Goal: Task Accomplishment & Management: Complete application form

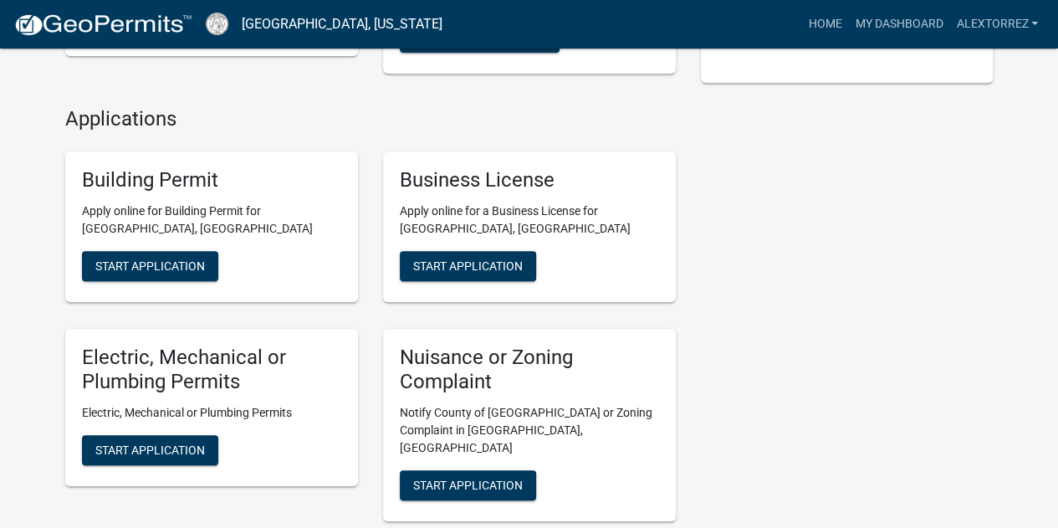
scroll to position [251, 0]
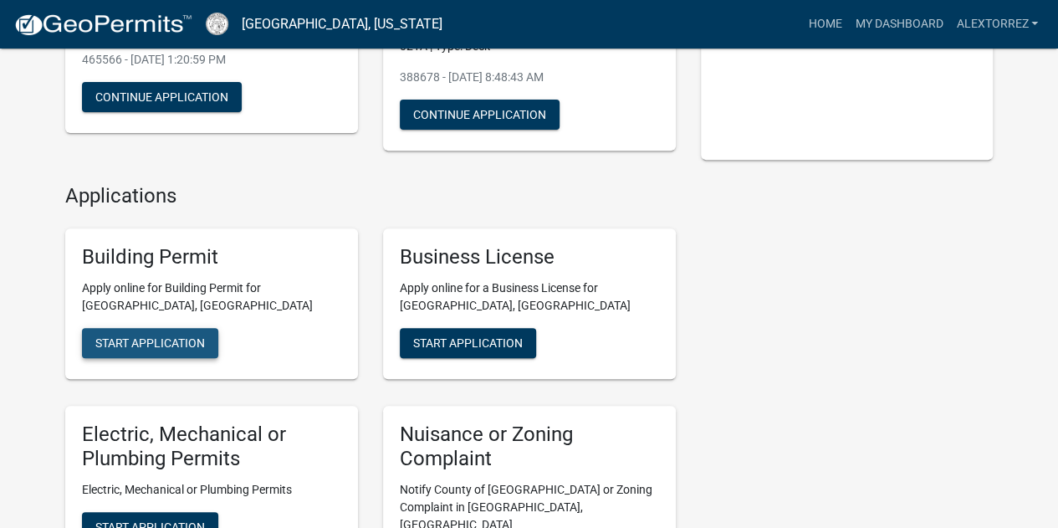
click at [170, 336] on span "Start Application" at bounding box center [150, 342] width 110 height 13
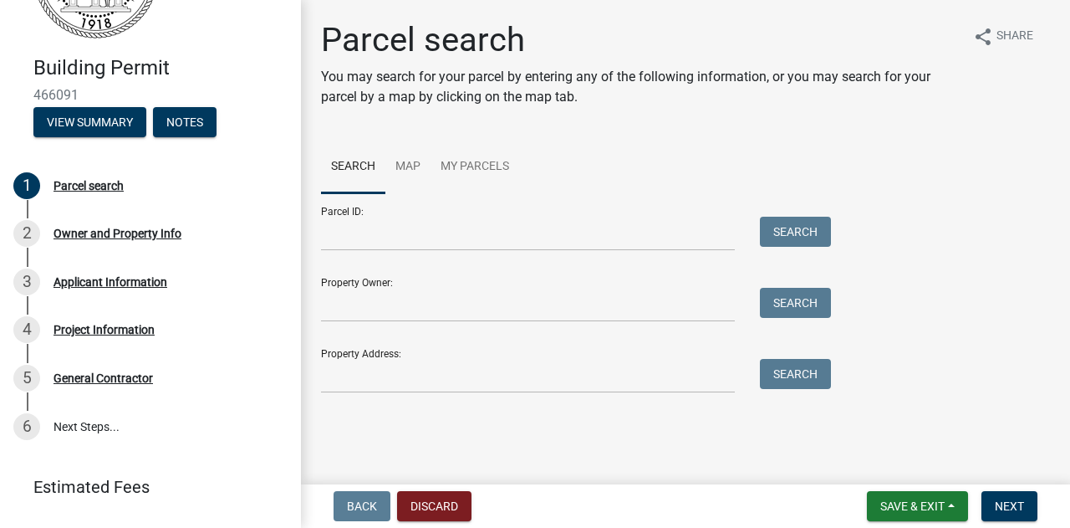
scroll to position [144, 0]
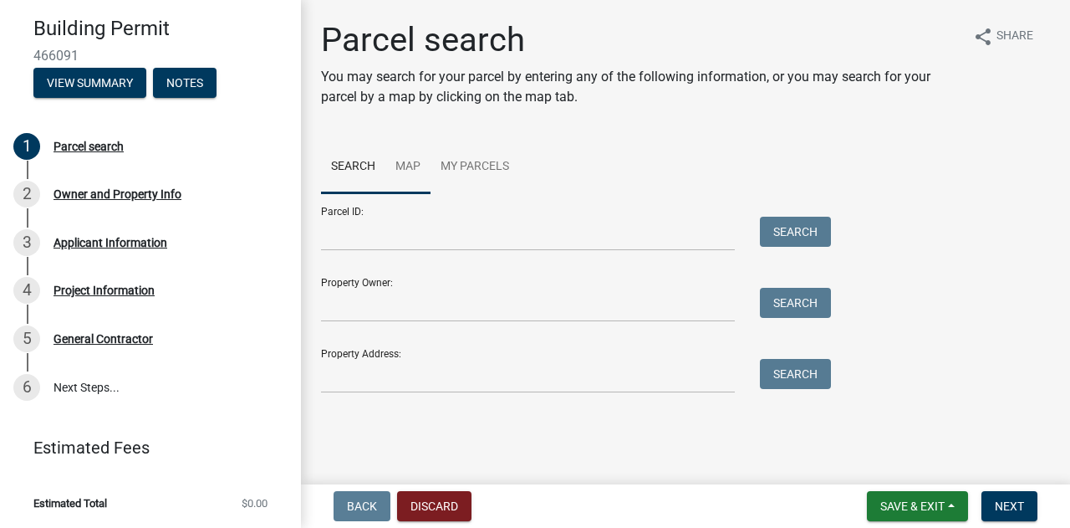
click at [398, 185] on link "Map" at bounding box center [408, 167] width 45 height 54
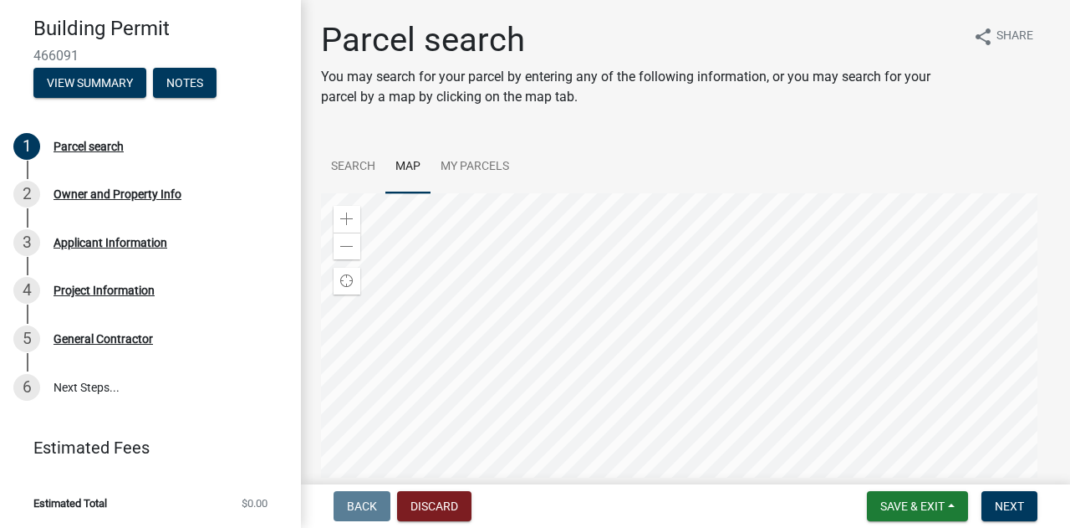
click at [604, 251] on div at bounding box center [685, 402] width 729 height 418
click at [371, 170] on link "Search" at bounding box center [353, 167] width 64 height 54
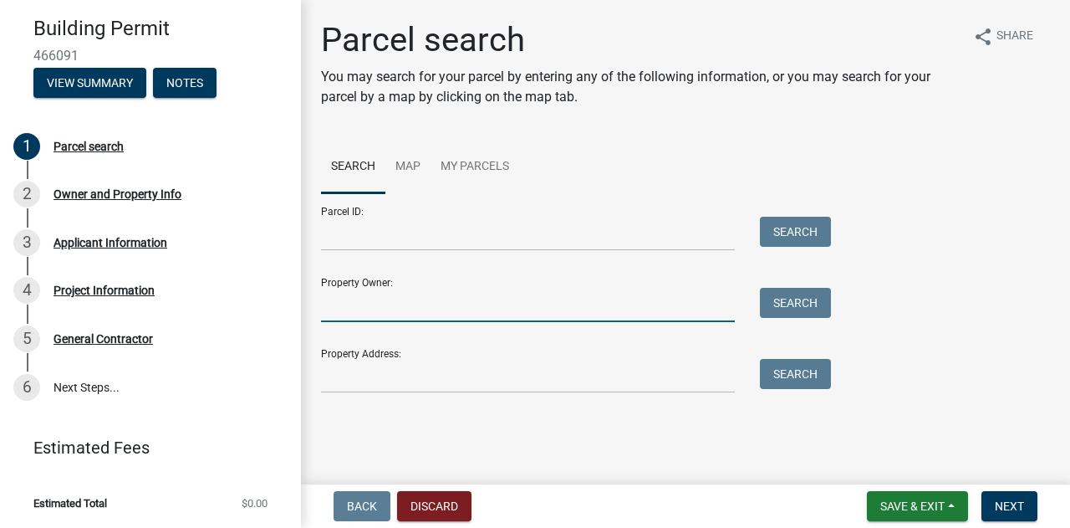
click at [458, 304] on input "Property Owner:" at bounding box center [528, 305] width 414 height 34
type input "[PERSON_NAME]"
click at [774, 304] on button "Search" at bounding box center [795, 303] width 71 height 30
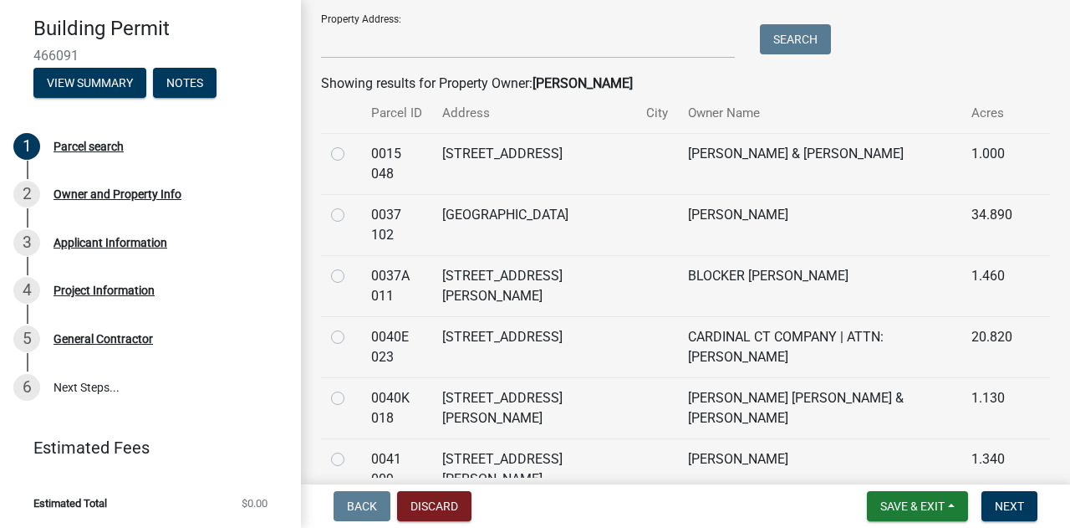
scroll to position [418, 0]
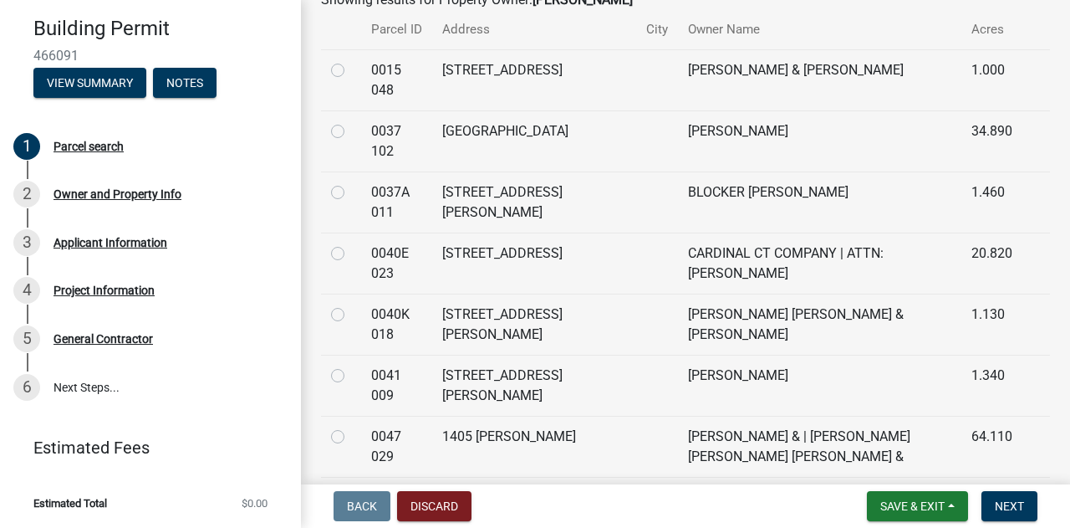
click at [351, 182] on label at bounding box center [351, 182] width 0 height 0
click at [351, 193] on 011 "radio" at bounding box center [356, 187] width 11 height 11
radio 011 "true"
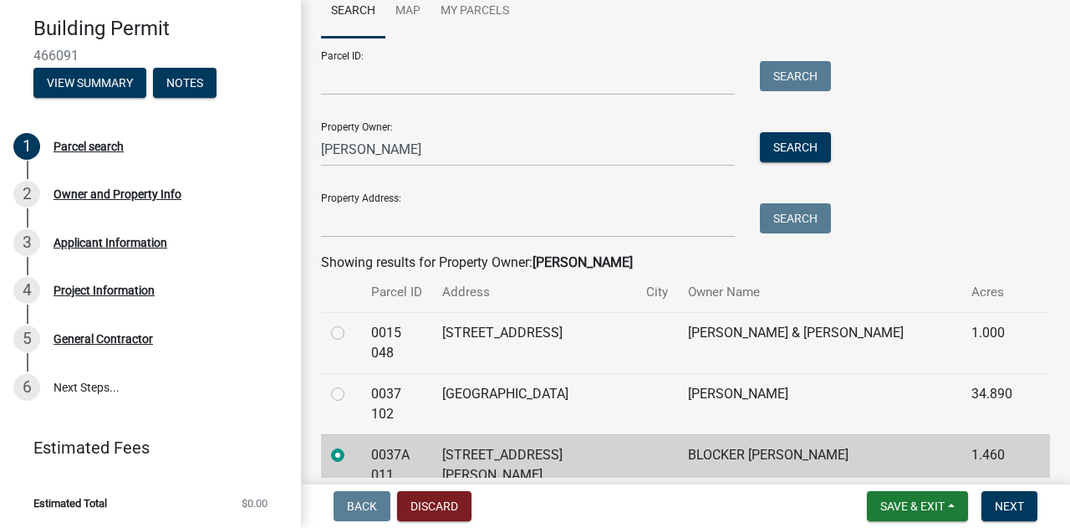
scroll to position [251, 0]
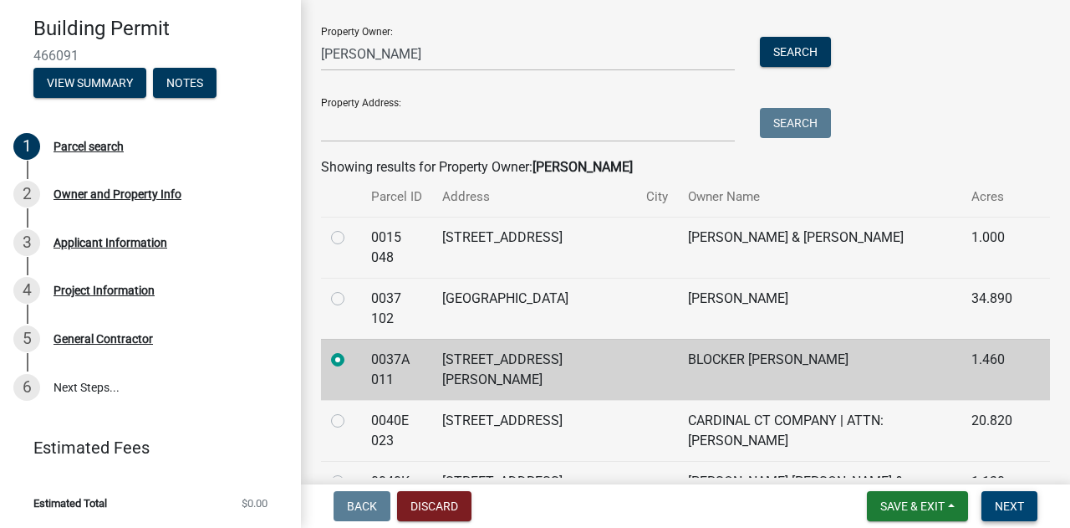
click at [1024, 505] on button "Next" at bounding box center [1010, 506] width 56 height 30
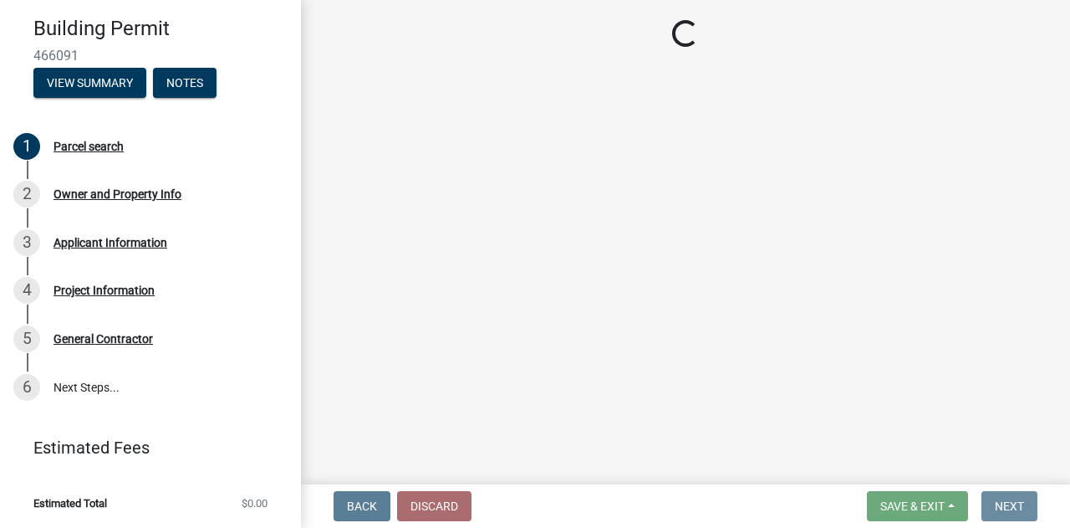
scroll to position [0, 0]
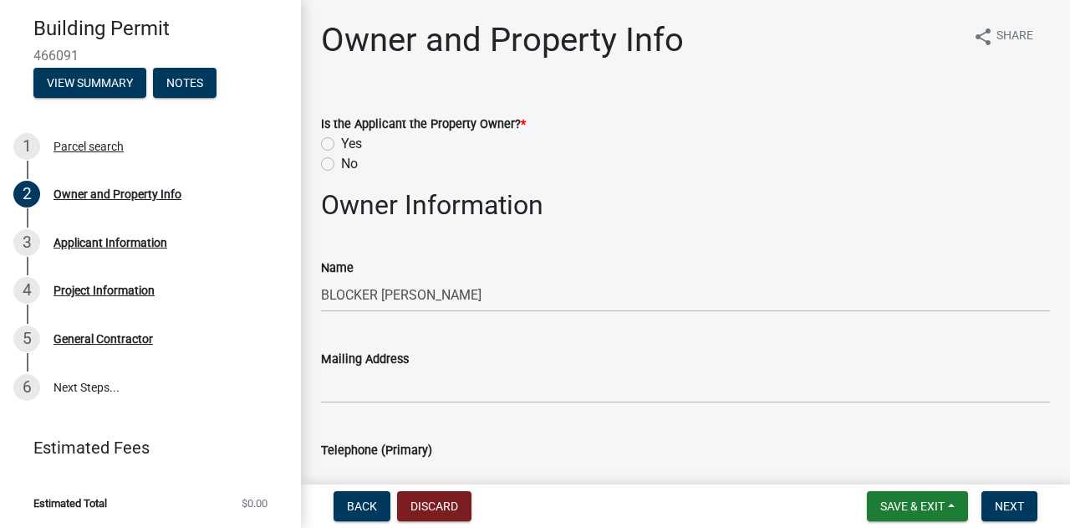
click at [335, 143] on div "Yes" at bounding box center [685, 144] width 729 height 20
click at [341, 146] on label "Yes" at bounding box center [351, 144] width 21 height 20
click at [341, 145] on input "Yes" at bounding box center [346, 139] width 11 height 11
radio input "true"
drag, startPoint x: 360, startPoint y: 121, endPoint x: 497, endPoint y: 128, distance: 137.3
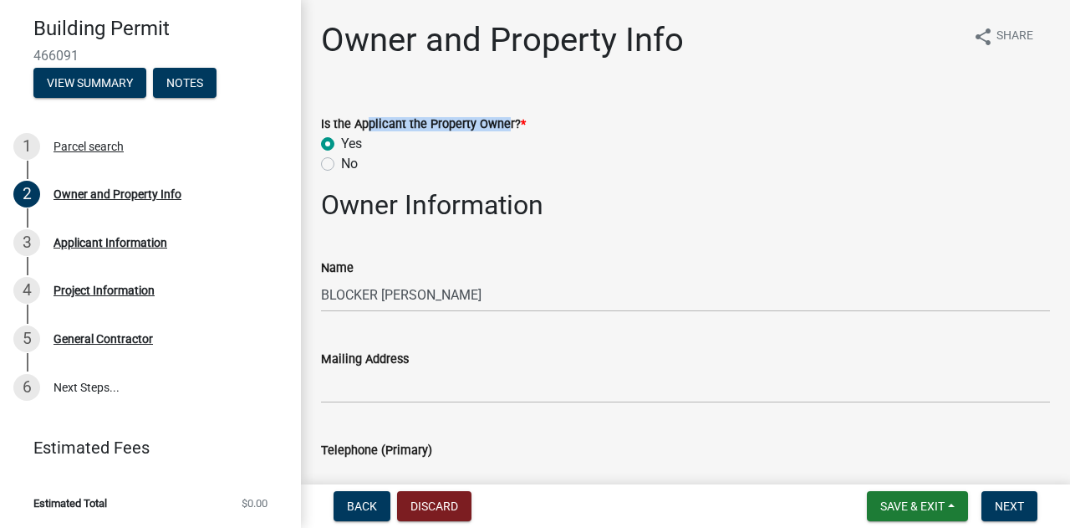
click at [498, 128] on label "Is the Applicant the Property Owner? *" at bounding box center [423, 125] width 205 height 12
click at [341, 163] on label "No" at bounding box center [349, 164] width 17 height 20
click at [341, 163] on input "No" at bounding box center [346, 159] width 11 height 11
radio input "true"
click at [341, 143] on label "Yes" at bounding box center [351, 144] width 21 height 20
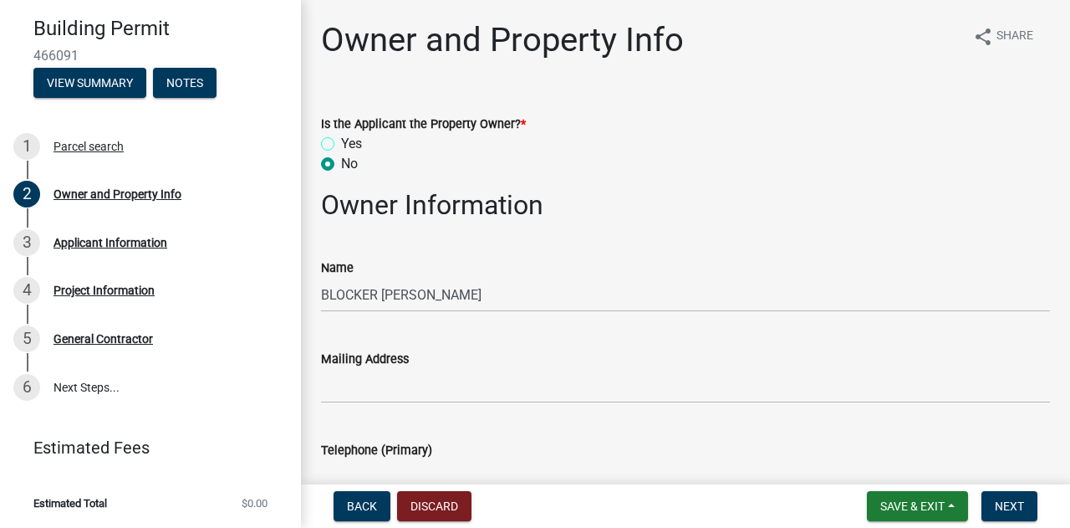
click at [341, 143] on input "Yes" at bounding box center [346, 139] width 11 height 11
radio input "true"
click at [341, 161] on label "No" at bounding box center [349, 164] width 17 height 20
click at [341, 161] on input "No" at bounding box center [346, 159] width 11 height 11
radio input "true"
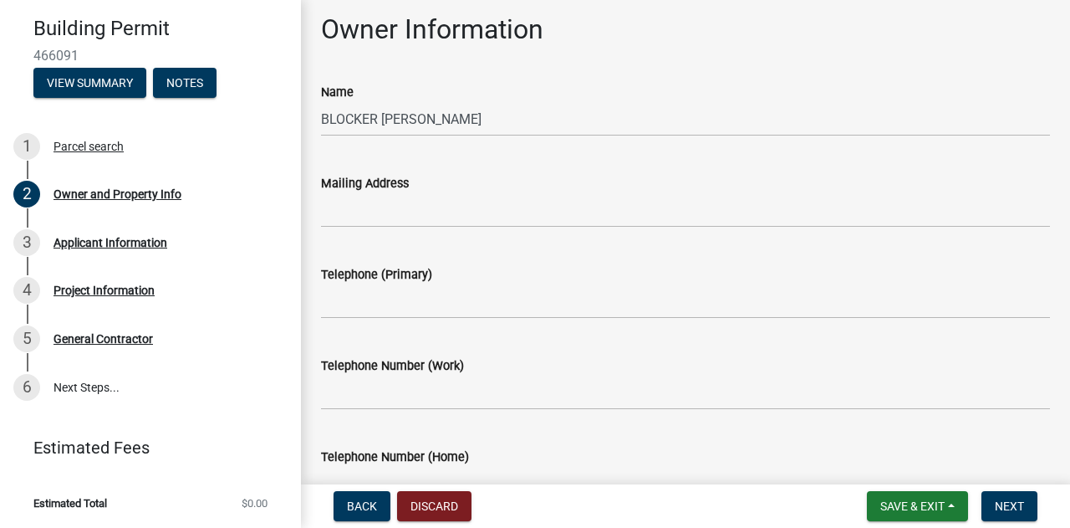
scroll to position [251, 0]
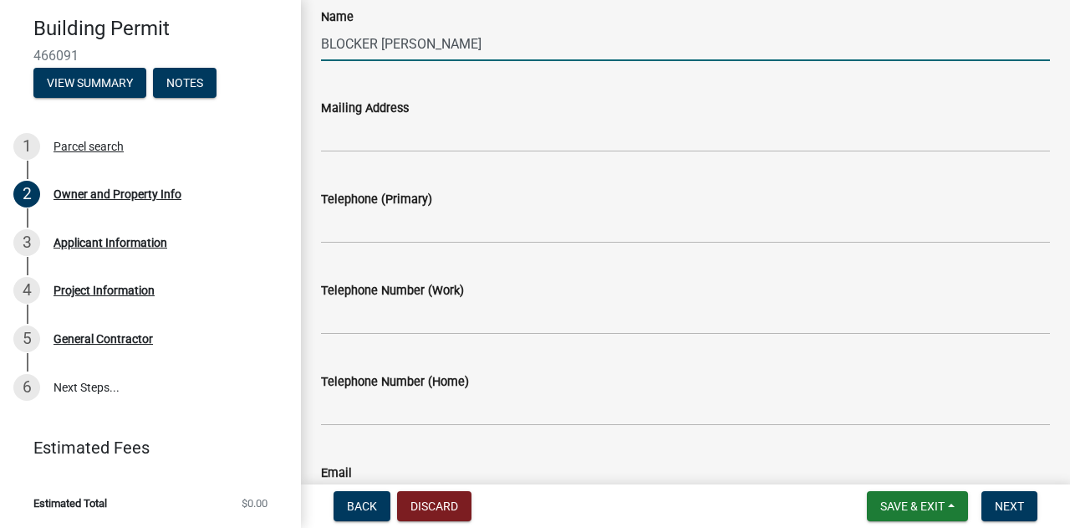
drag, startPoint x: 489, startPoint y: 39, endPoint x: 500, endPoint y: 151, distance: 112.6
click at [293, 49] on div "Building Permit 466091 View Summary Notes 1 Parcel search 2 Owner and Property …" at bounding box center [535, 264] width 1070 height 528
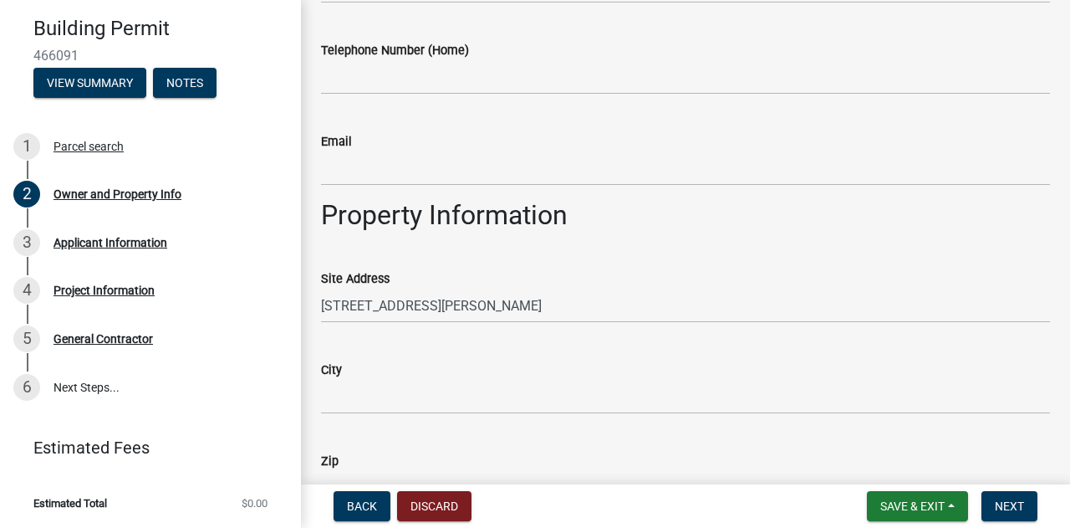
scroll to position [585, 0]
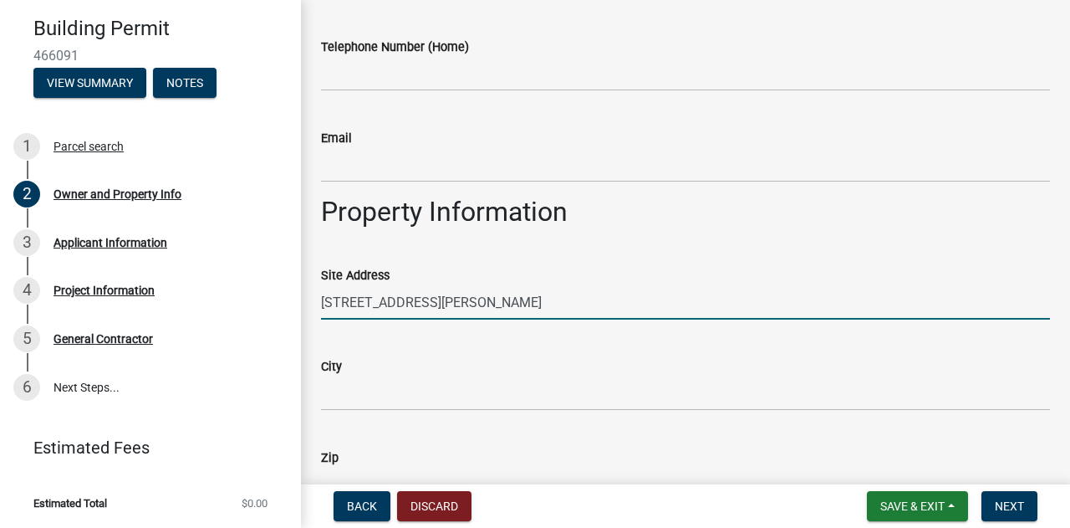
drag, startPoint x: 469, startPoint y: 304, endPoint x: 301, endPoint y: 299, distance: 168.2
click at [301, 299] on div "Owner and Property Info share Share Is the Applicant the Property Owner? * Yes …" at bounding box center [685, 165] width 769 height 1460
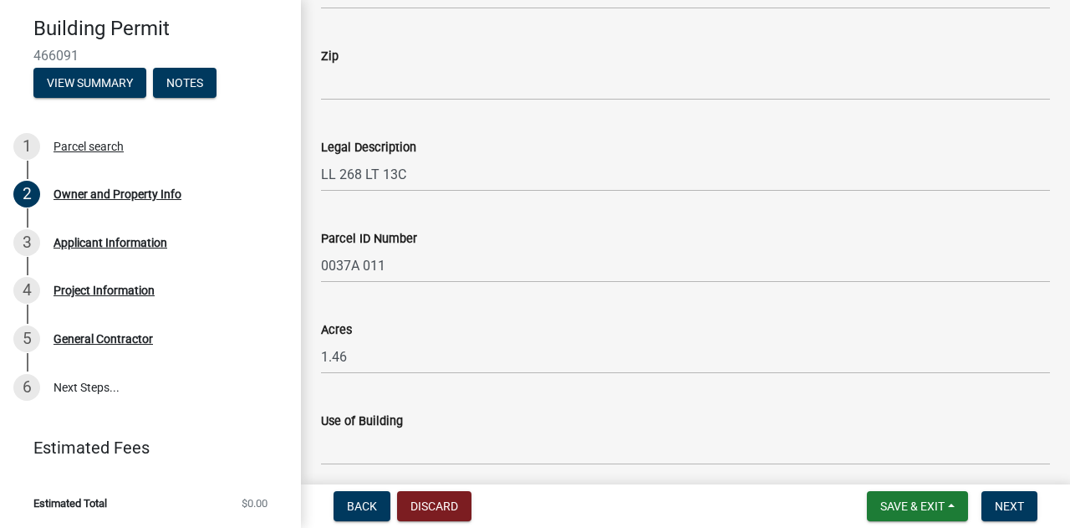
scroll to position [1004, 0]
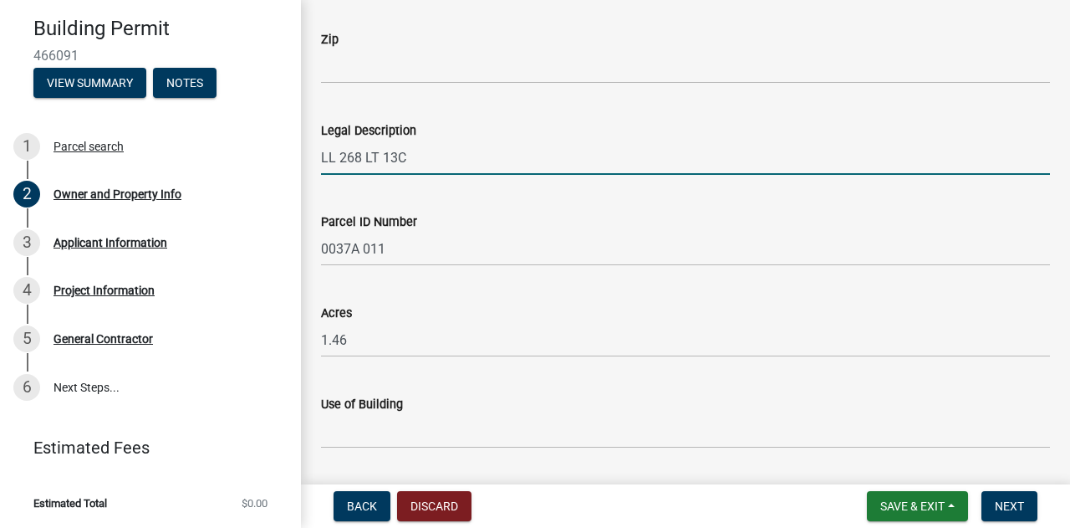
drag, startPoint x: 406, startPoint y: 158, endPoint x: 328, endPoint y: 161, distance: 78.6
click at [328, 160] on input "LL 268 LT 13C" at bounding box center [685, 157] width 729 height 34
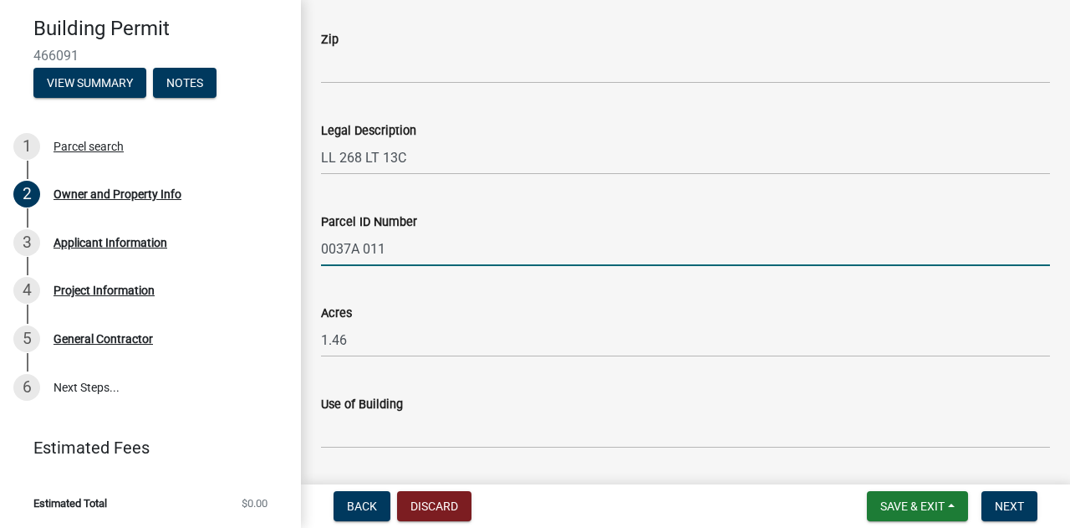
drag, startPoint x: 400, startPoint y: 253, endPoint x: 307, endPoint y: 248, distance: 93.0
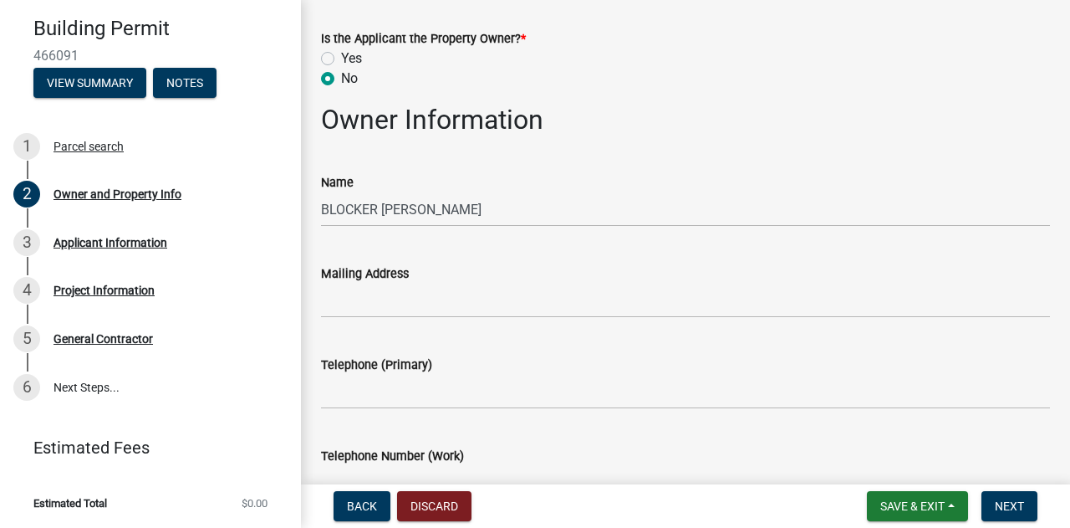
scroll to position [251, 0]
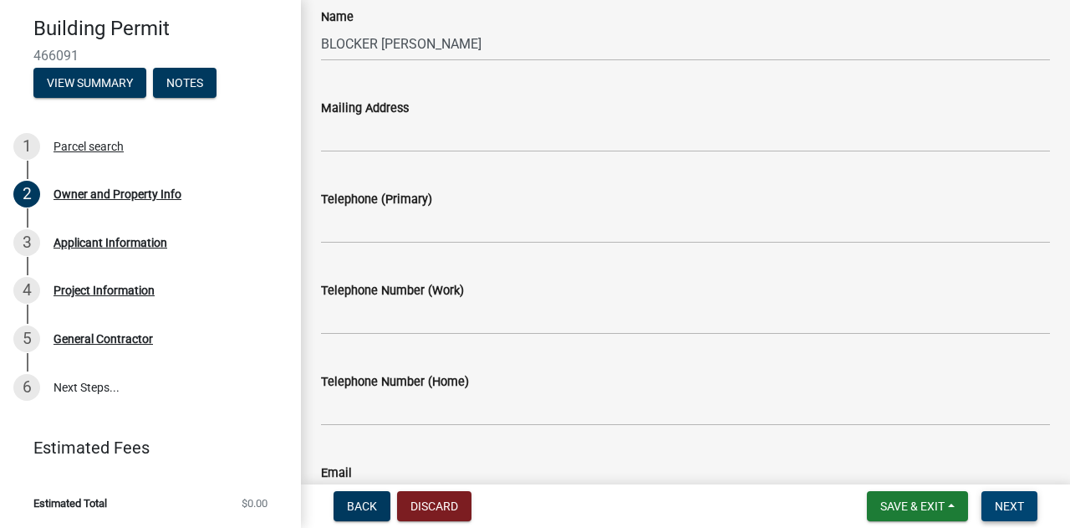
click at [998, 492] on button "Next" at bounding box center [1010, 506] width 56 height 30
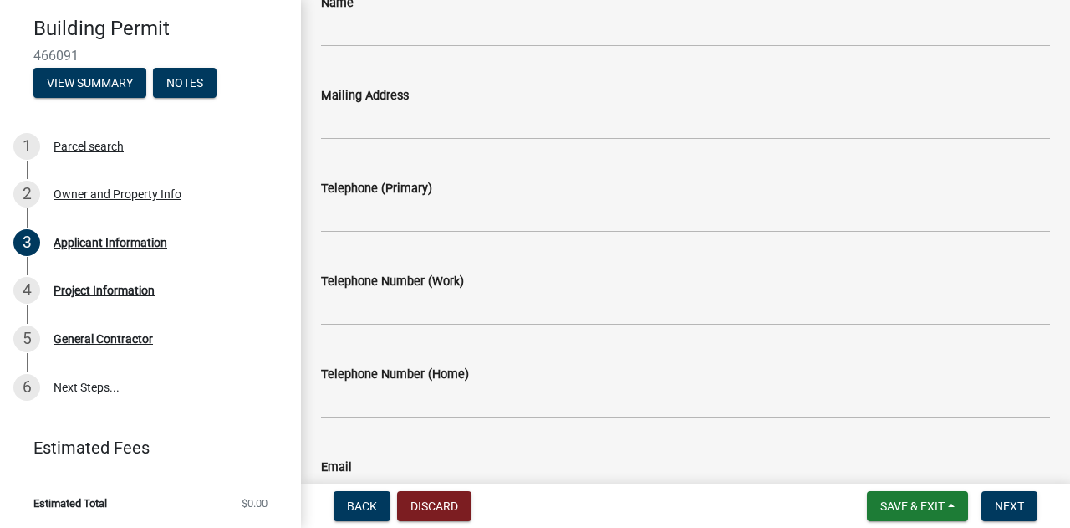
scroll to position [238, 0]
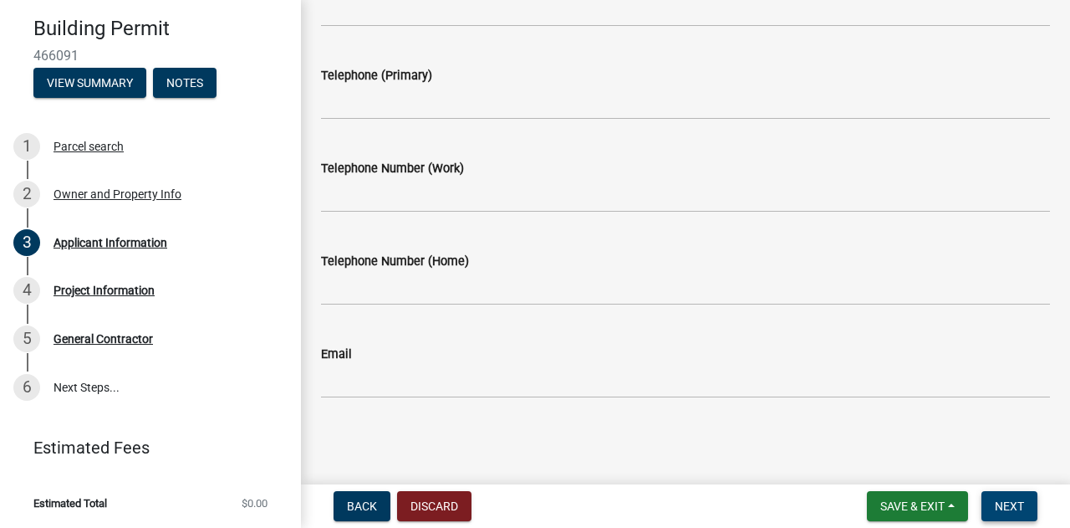
click at [1030, 502] on button "Next" at bounding box center [1010, 506] width 56 height 30
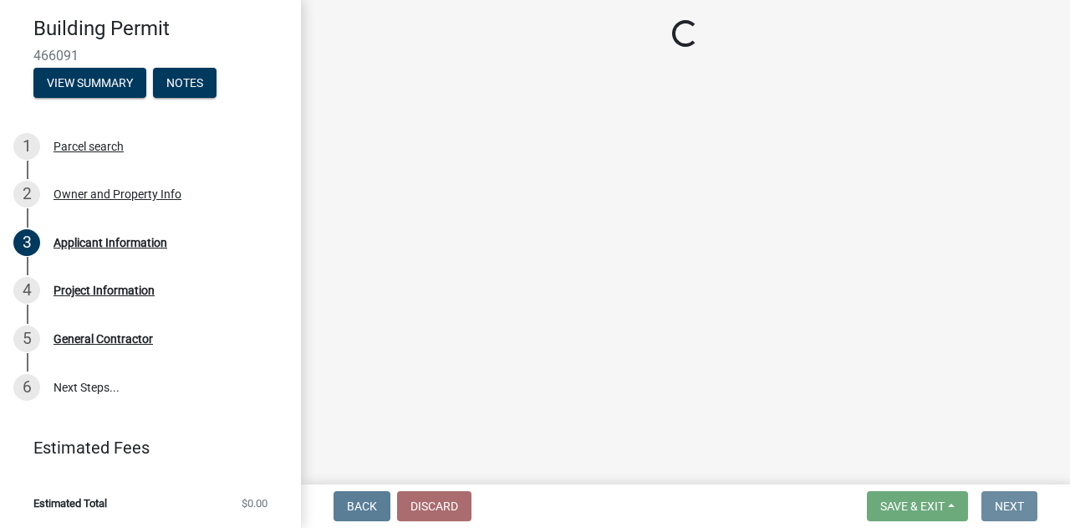
scroll to position [0, 0]
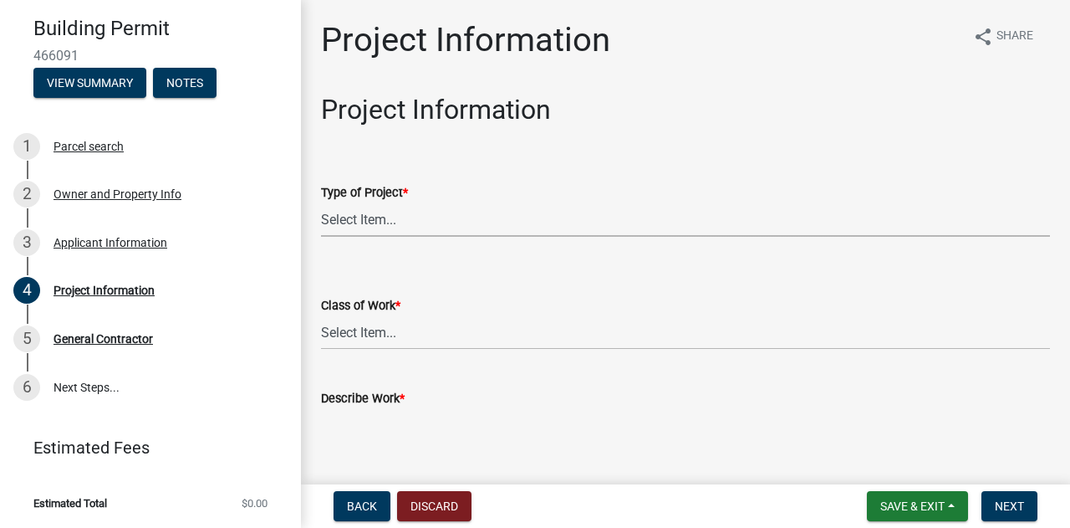
click at [420, 213] on select "Select Item... Manufactured Home New Single Family New Multi-Family New Commerc…" at bounding box center [685, 219] width 729 height 34
click at [321, 202] on select "Select Item... Manufactured Home New Single Family New Multi-Family New Commerc…" at bounding box center [685, 219] width 729 height 34
select select "004cc319-f3fc-42a2-a2da-87fd126bfcbd"
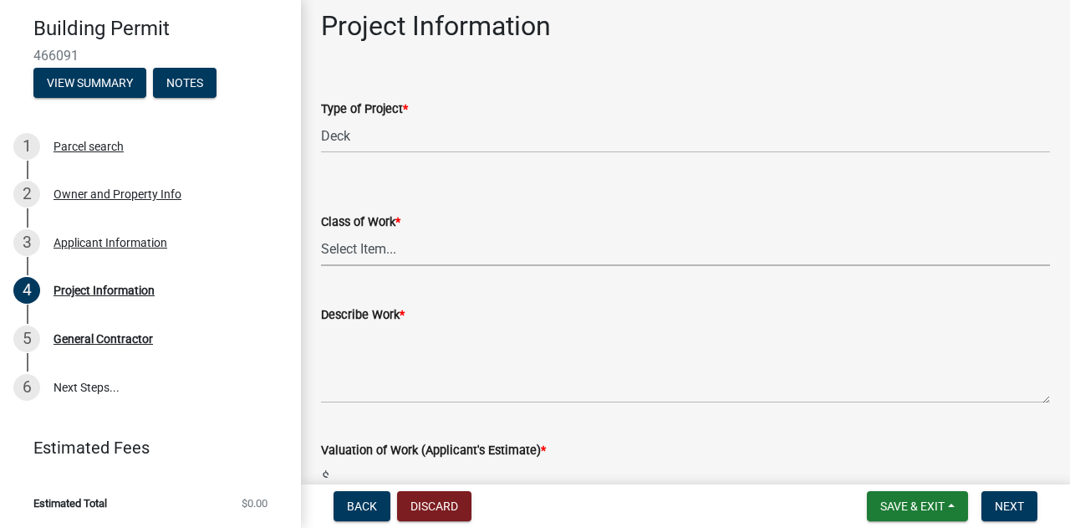
click at [386, 247] on select "Select Item... Addition Alteration Demolish Erect Move Relocate Repair ReRoof" at bounding box center [685, 249] width 729 height 34
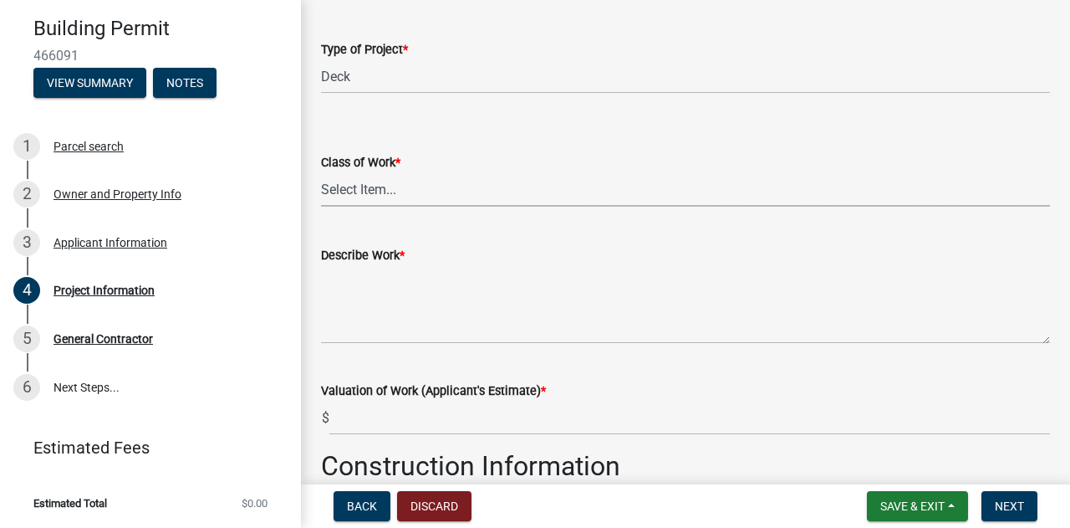
scroll to position [167, 0]
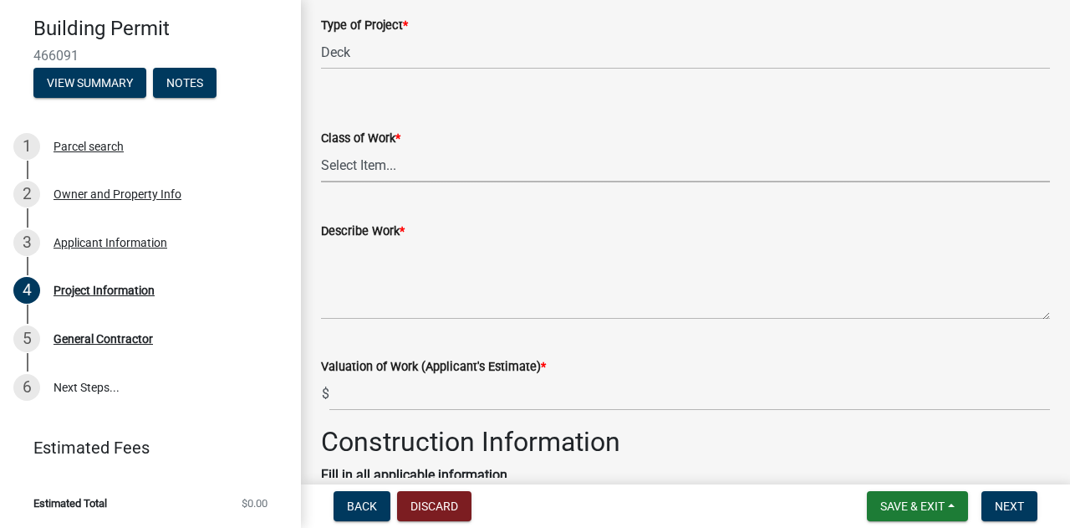
drag, startPoint x: 370, startPoint y: 166, endPoint x: 365, endPoint y: 180, distance: 14.8
click at [370, 166] on select "Select Item... Addition Alteration Demolish Erect Move Relocate Repair ReRoof" at bounding box center [685, 165] width 729 height 34
click at [321, 148] on select "Select Item... Addition Alteration Demolish Erect Move Relocate Repair ReRoof" at bounding box center [685, 165] width 729 height 34
select select "ac44dbd2-ed4d-4a0c-b9f1-24d531eaee1a"
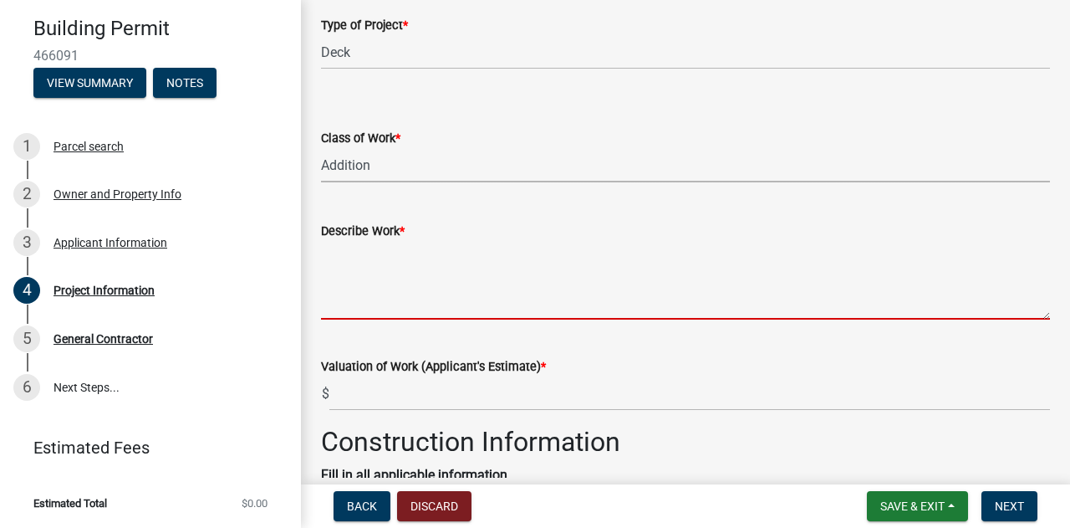
click at [374, 316] on textarea "Describe Work *" at bounding box center [685, 280] width 729 height 79
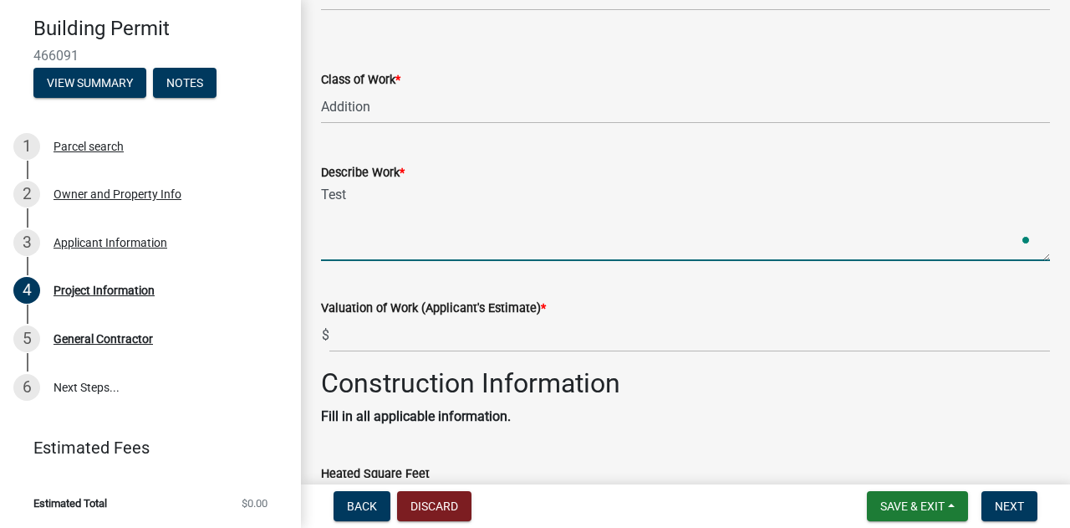
scroll to position [251, 0]
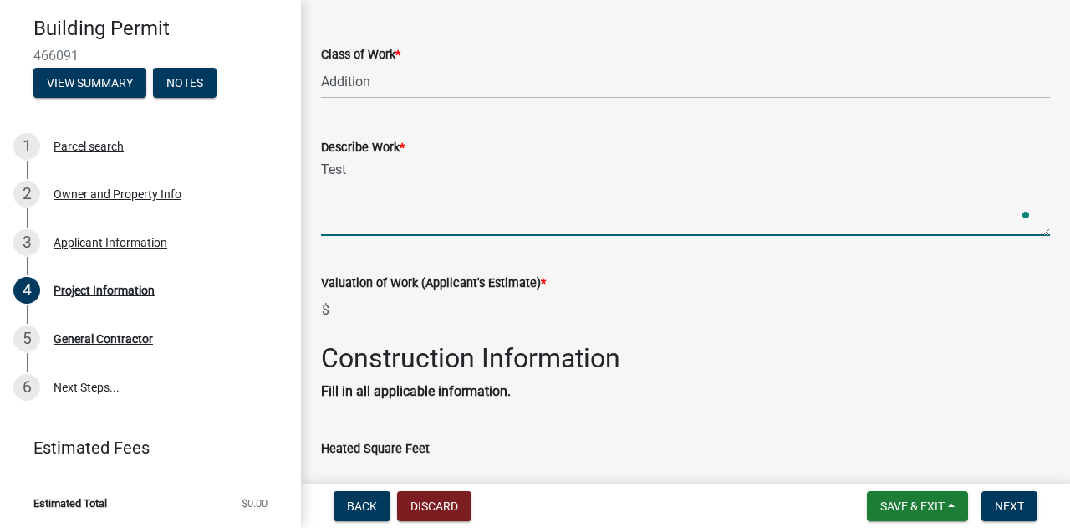
type textarea "Test"
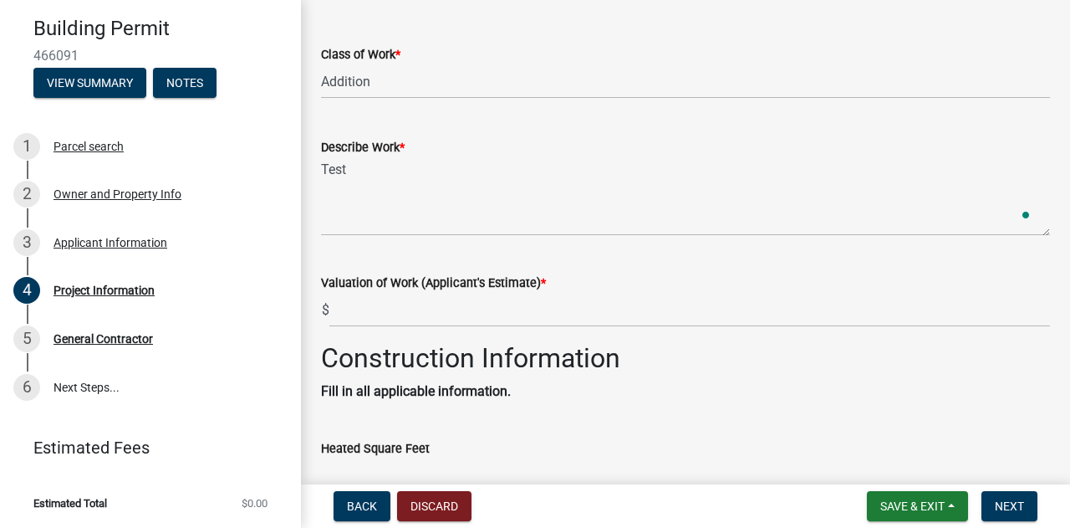
drag, startPoint x: 411, startPoint y: 143, endPoint x: 397, endPoint y: 145, distance: 14.3
click at [397, 145] on div "Describe Work *" at bounding box center [685, 147] width 729 height 20
drag, startPoint x: 550, startPoint y: 285, endPoint x: 534, endPoint y: 283, distance: 16.1
click at [534, 283] on div "Valuation of Work (Applicant's Estimate) *" at bounding box center [685, 283] width 729 height 20
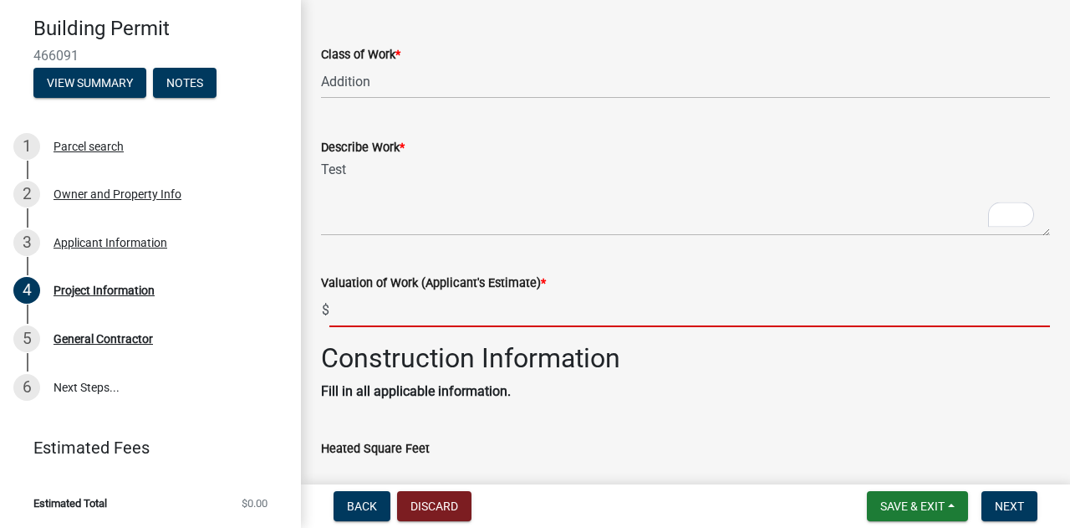
click at [371, 309] on input "text" at bounding box center [689, 310] width 721 height 34
type input "15000"
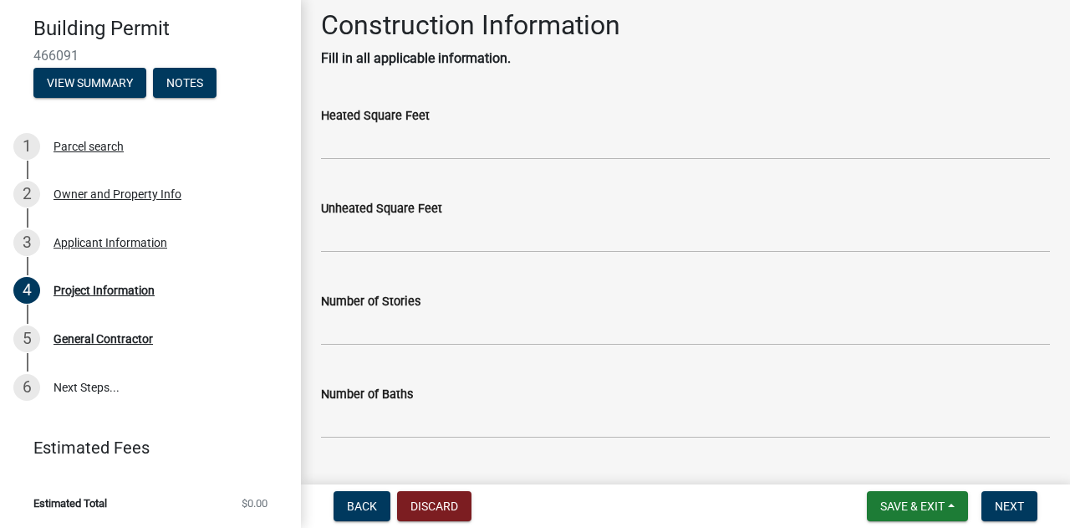
scroll to position [585, 0]
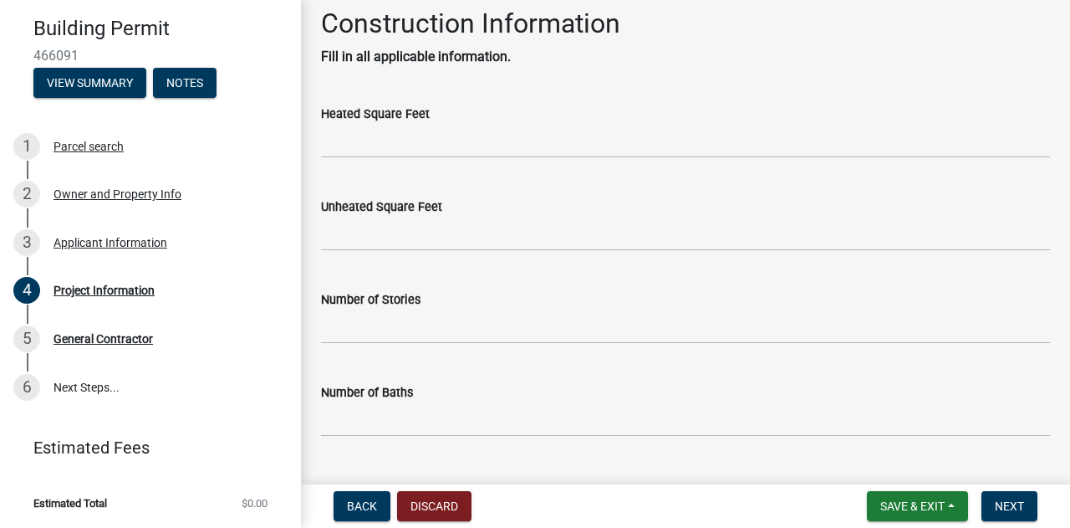
drag, startPoint x: 437, startPoint y: 116, endPoint x: 393, endPoint y: 196, distance: 90.6
click at [313, 120] on div "Heated Square Feet" at bounding box center [686, 119] width 754 height 78
drag, startPoint x: 442, startPoint y: 209, endPoint x: 314, endPoint y: 209, distance: 127.9
click at [314, 209] on div "Unheated Square Feet" at bounding box center [686, 212] width 754 height 78
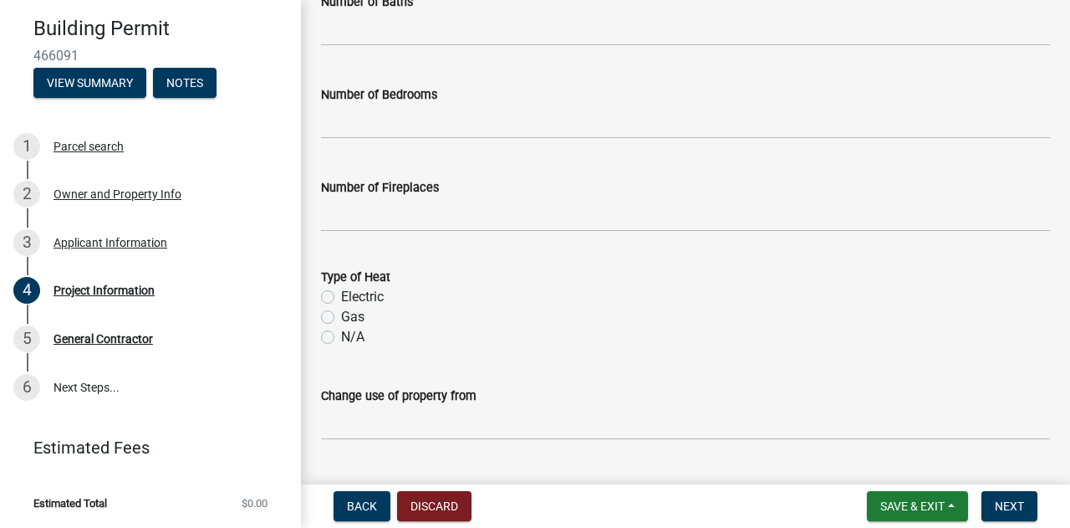
scroll to position [0, 0]
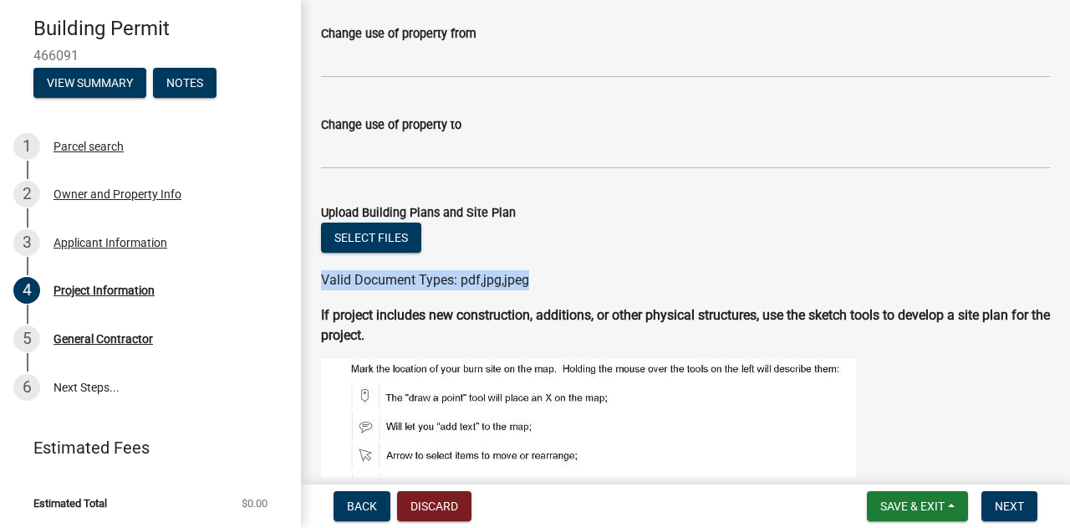
drag, startPoint x: 535, startPoint y: 283, endPoint x: 315, endPoint y: 282, distance: 219.9
click at [315, 282] on div "Valid Document Types: pdf,jpg,jpeg" at bounding box center [686, 280] width 754 height 20
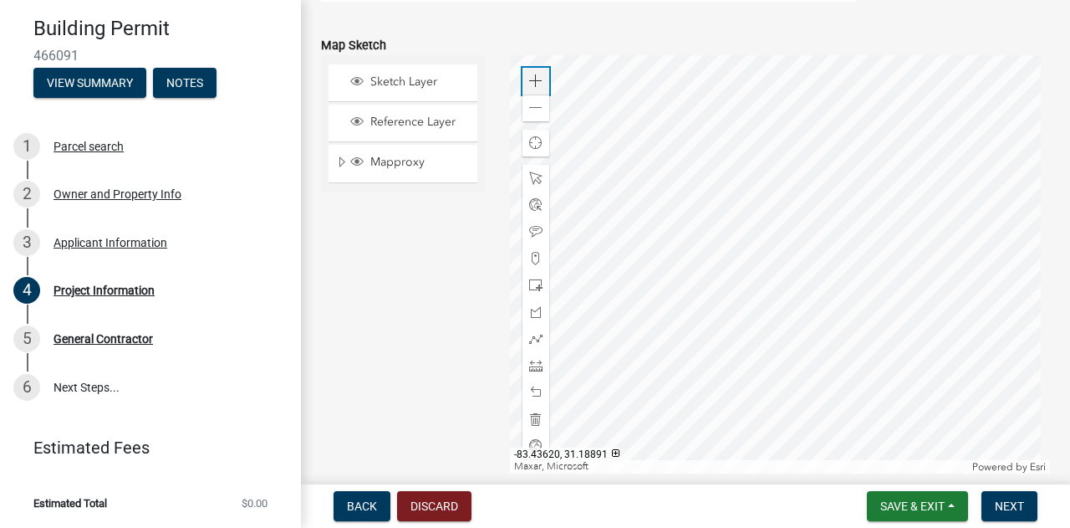
click at [529, 85] on span at bounding box center [535, 80] width 13 height 13
click at [538, 84] on span at bounding box center [535, 80] width 13 height 13
click at [714, 260] on div at bounding box center [780, 264] width 541 height 418
click at [529, 283] on span at bounding box center [535, 284] width 13 height 13
click at [663, 207] on div at bounding box center [780, 264] width 541 height 418
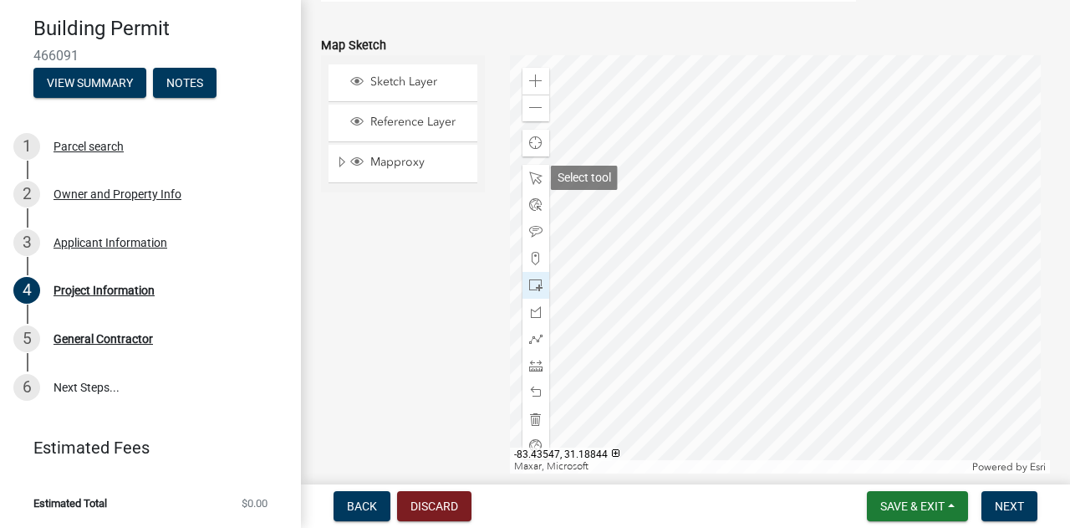
drag, startPoint x: 534, startPoint y: 176, endPoint x: 596, endPoint y: 189, distance: 64.1
click at [534, 176] on span at bounding box center [535, 177] width 13 height 13
click at [669, 197] on div at bounding box center [780, 264] width 541 height 418
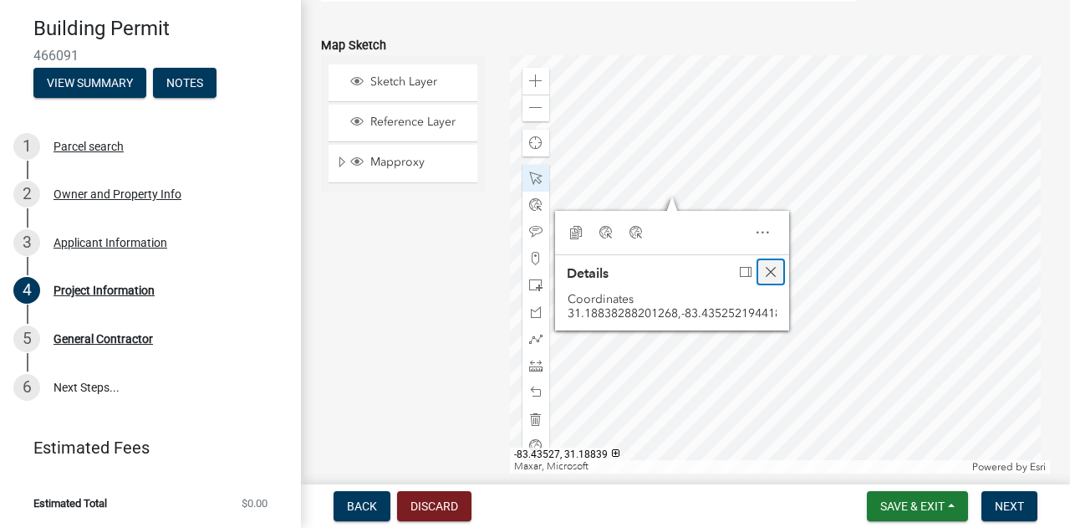
click at [768, 276] on span "Close" at bounding box center [770, 271] width 13 height 13
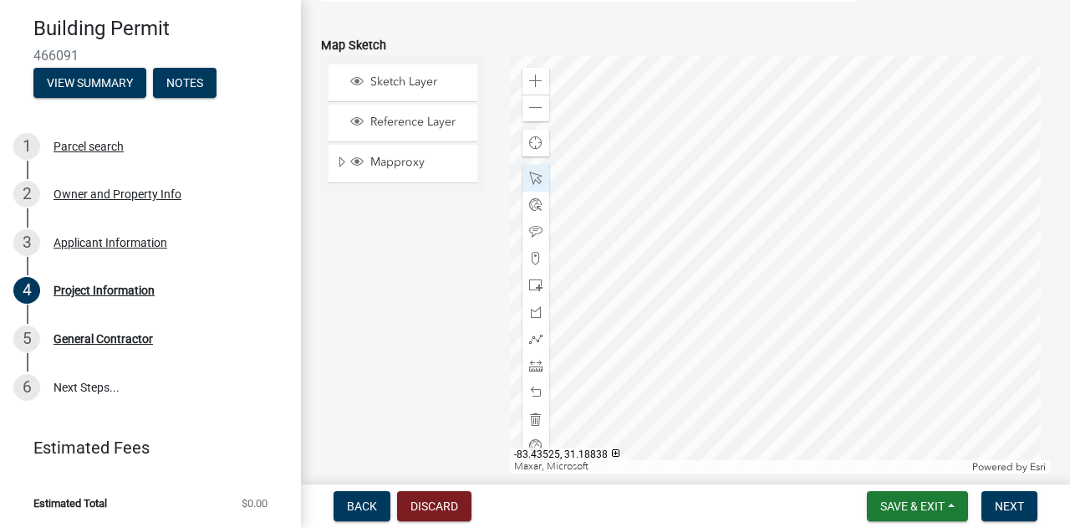
click at [666, 209] on div at bounding box center [780, 264] width 541 height 418
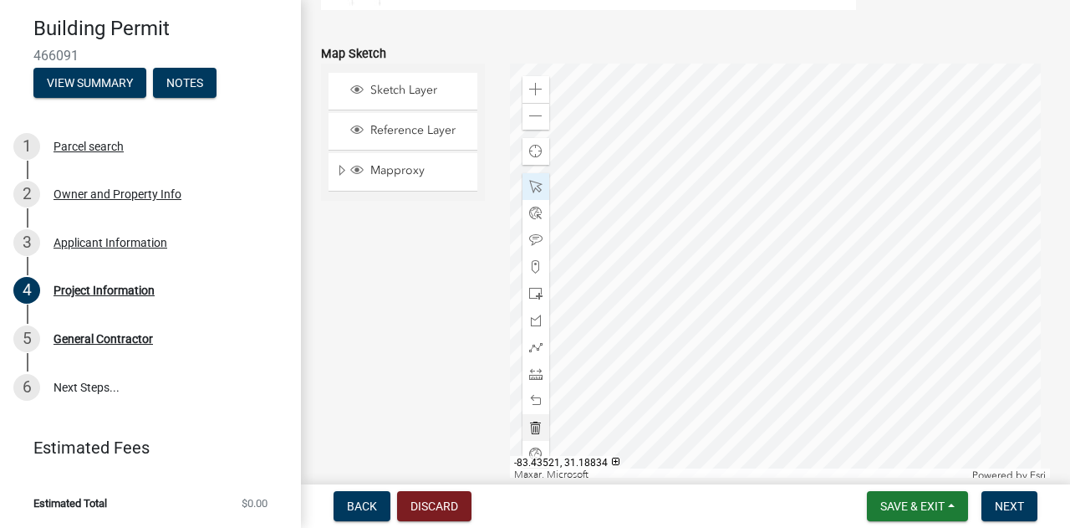
click at [696, 244] on div at bounding box center [780, 273] width 541 height 418
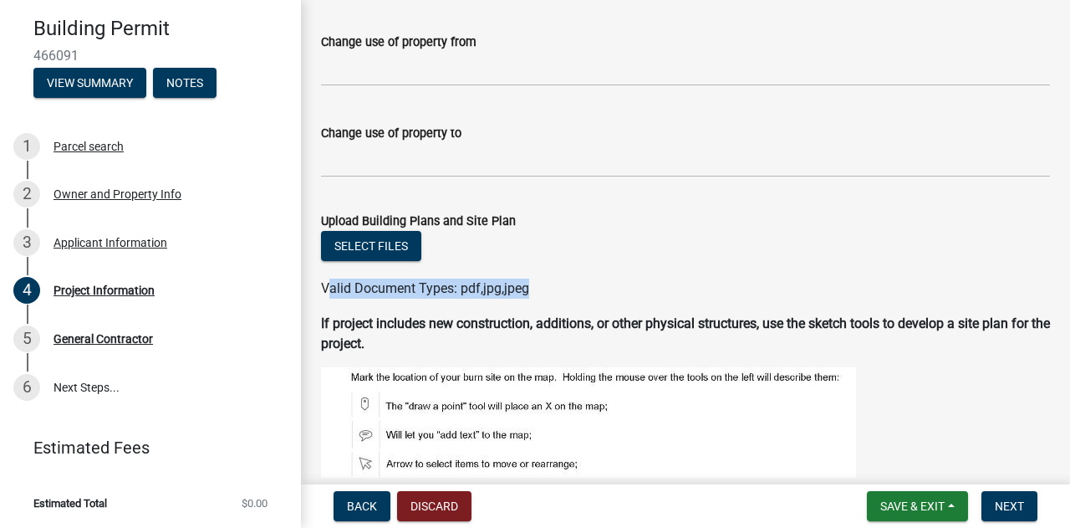
drag, startPoint x: 537, startPoint y: 294, endPoint x: 326, endPoint y: 288, distance: 210.8
click at [326, 288] on div "Valid Document Types: pdf,jpg,jpeg" at bounding box center [686, 288] width 754 height 20
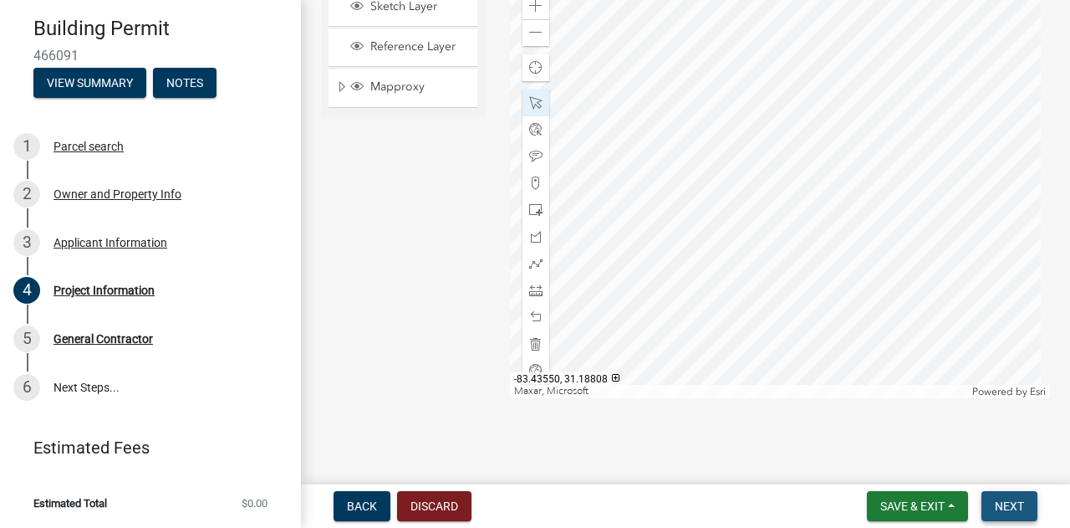
drag, startPoint x: 1016, startPoint y: 503, endPoint x: 877, endPoint y: 446, distance: 150.3
click at [1014, 503] on span "Next" at bounding box center [1009, 505] width 29 height 13
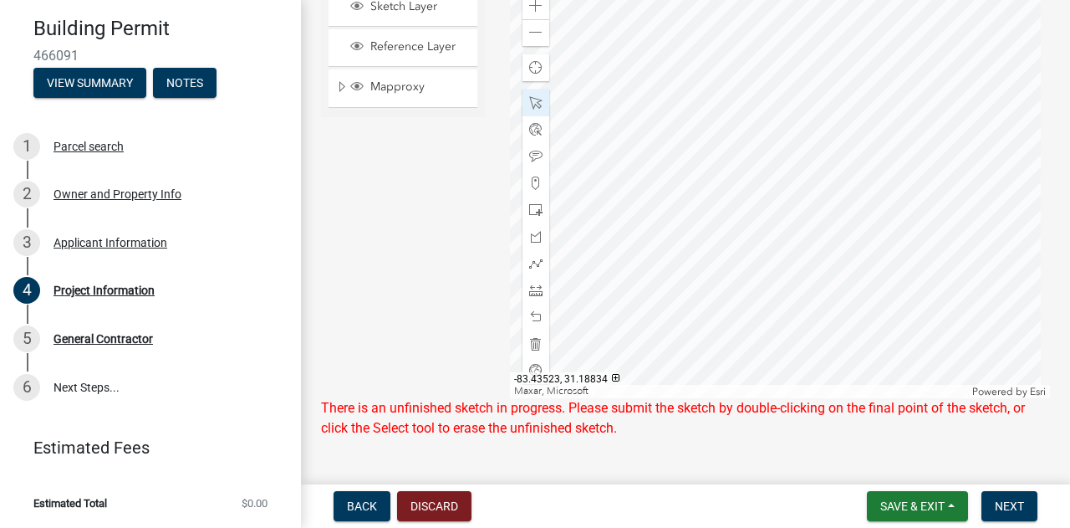
click at [679, 160] on div at bounding box center [780, 189] width 541 height 418
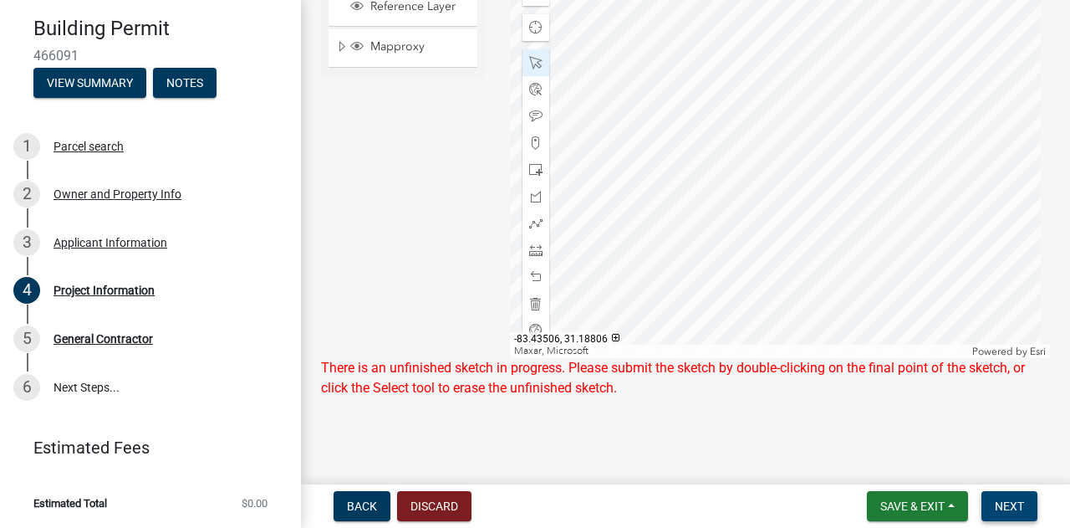
click at [1005, 497] on button "Next" at bounding box center [1010, 506] width 56 height 30
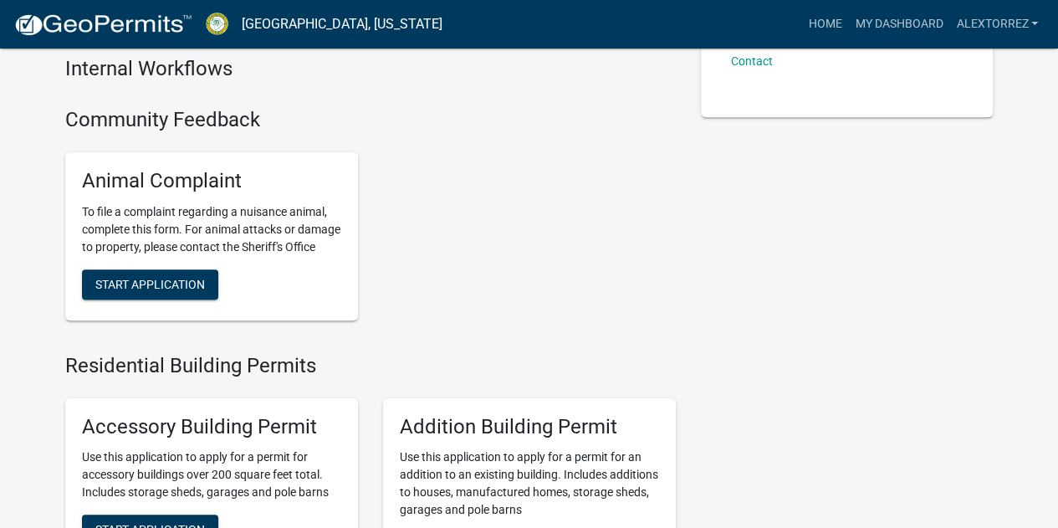
scroll to position [335, 0]
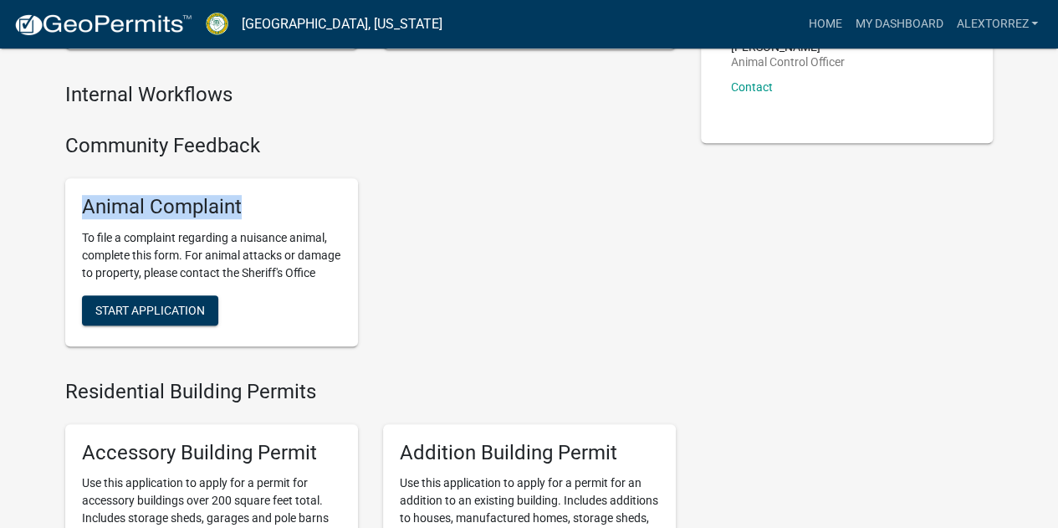
drag, startPoint x: 254, startPoint y: 207, endPoint x: 70, endPoint y: 212, distance: 184.0
click at [70, 212] on div "Animal Complaint To file a complaint regarding a nuisance animal, complete this…" at bounding box center [211, 262] width 293 height 168
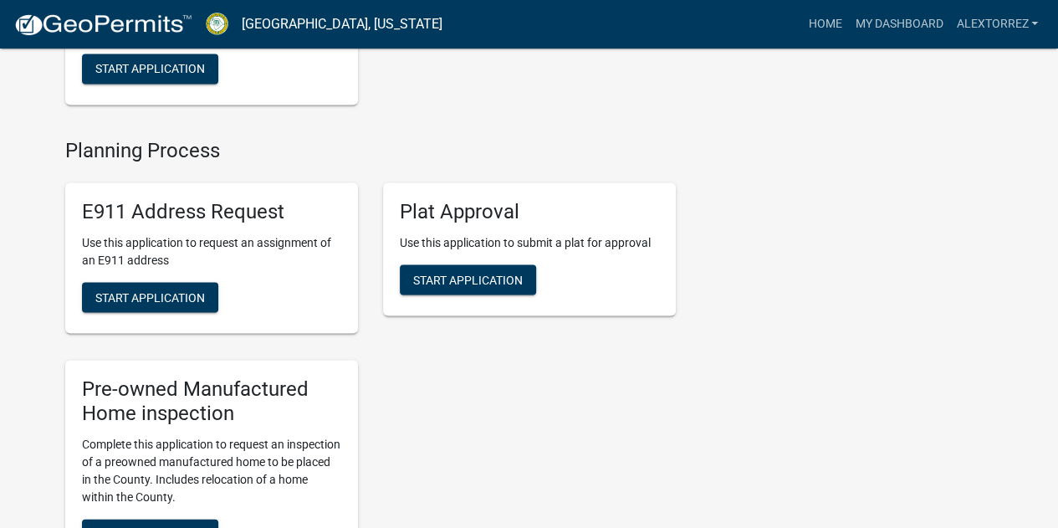
scroll to position [1505, 0]
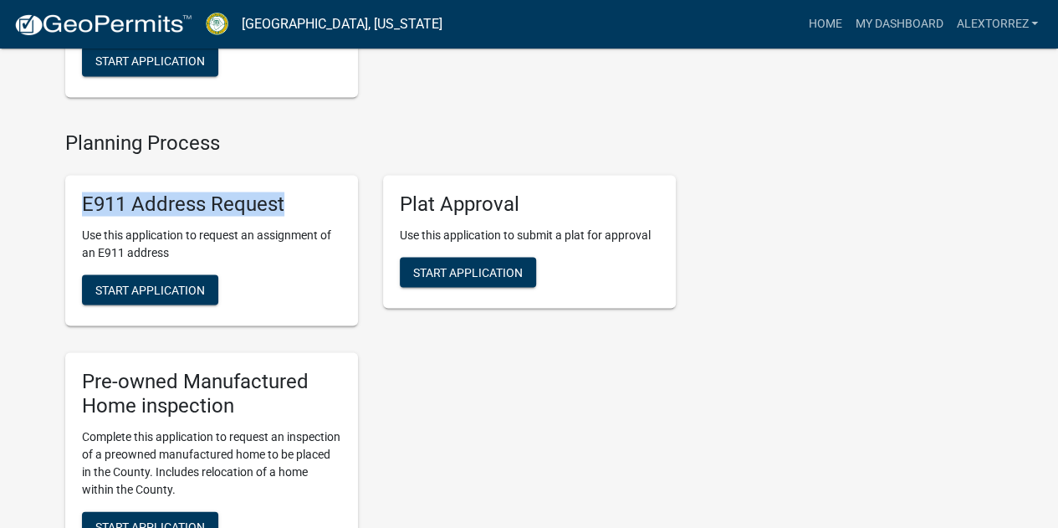
drag, startPoint x: 296, startPoint y: 225, endPoint x: 395, endPoint y: 255, distance: 103.2
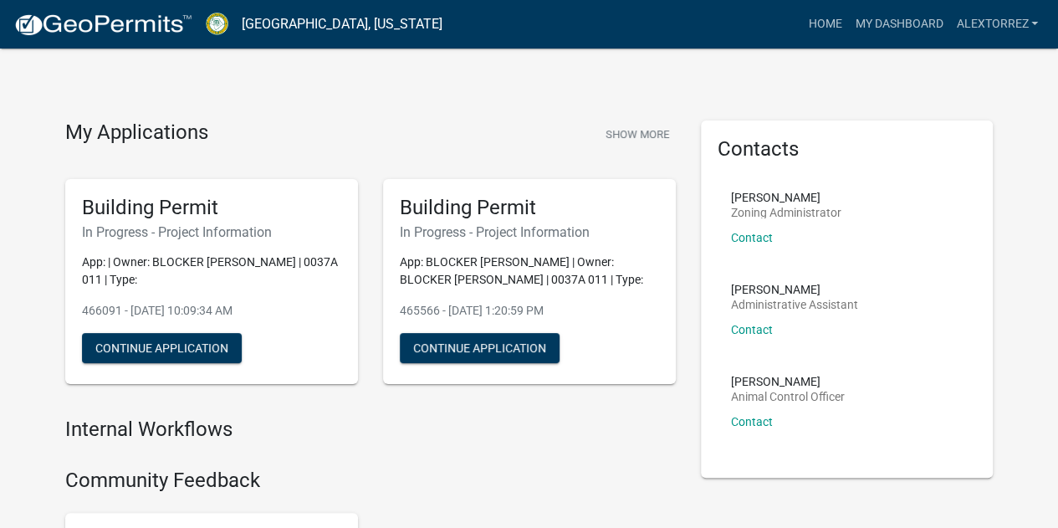
scroll to position [84, 0]
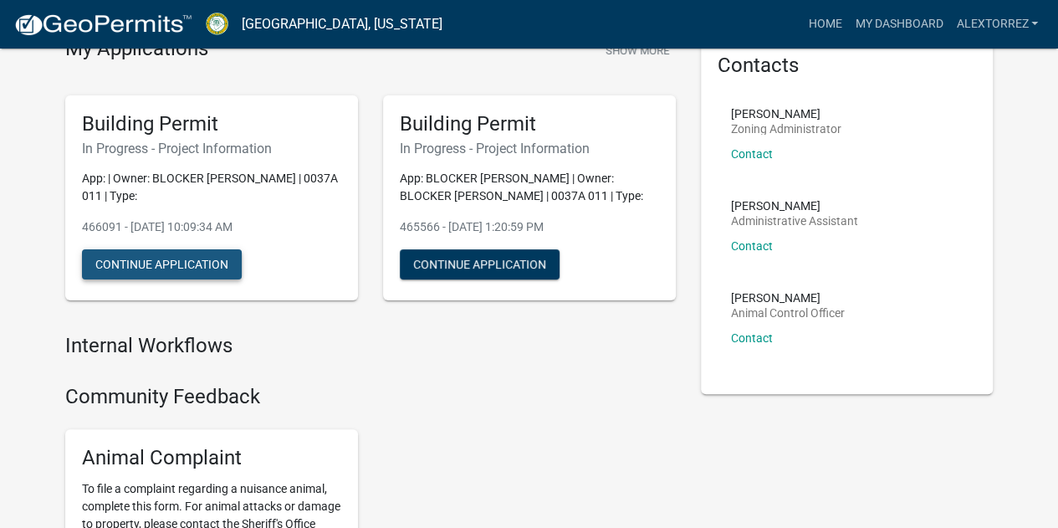
click at [191, 265] on button "Continue Application" at bounding box center [162, 264] width 160 height 30
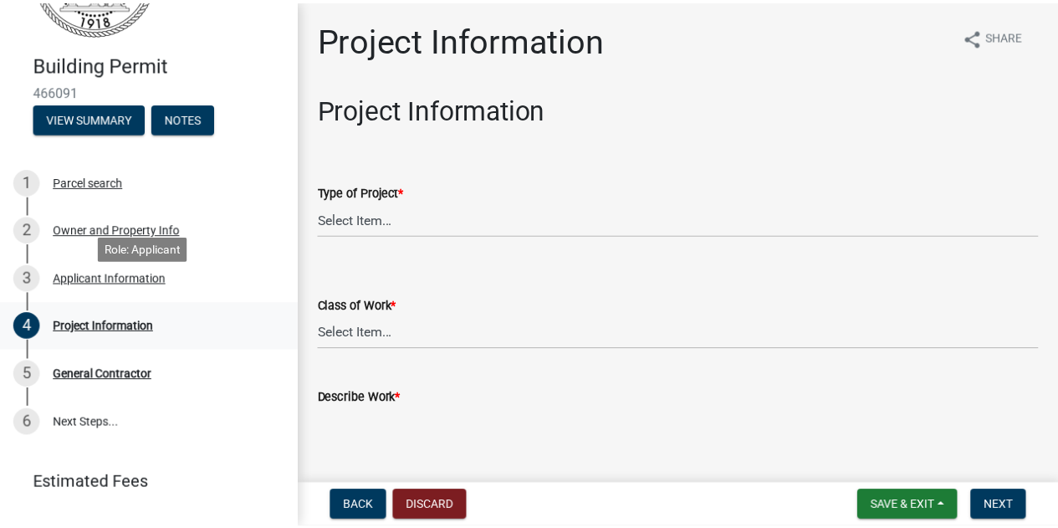
scroll to position [144, 0]
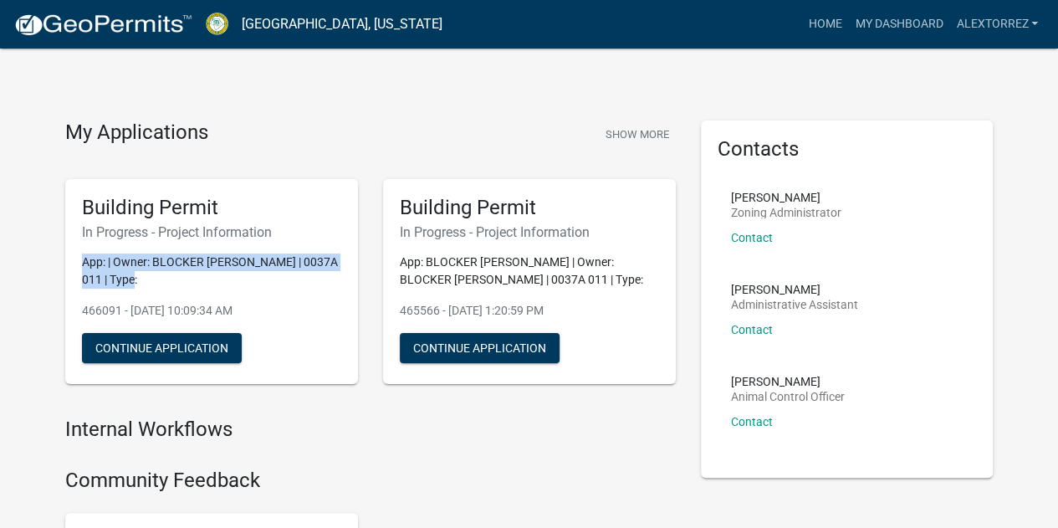
drag, startPoint x: 123, startPoint y: 277, endPoint x: 84, endPoint y: 260, distance: 42.7
click at [84, 260] on p "App: | Owner: BLOCKER RHONDA SMITH | 0037A 011 | Type:" at bounding box center [211, 270] width 259 height 35
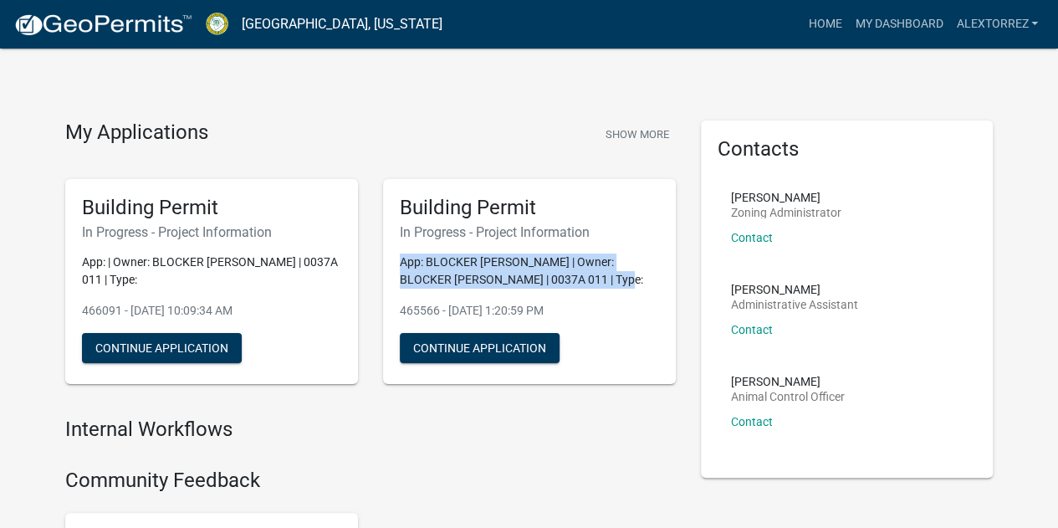
drag, startPoint x: 636, startPoint y: 280, endPoint x: 401, endPoint y: 254, distance: 235.6
click at [401, 254] on p "App: BLOCKER [PERSON_NAME] | Owner: BLOCKER [PERSON_NAME] | 0037A 011 | Type:" at bounding box center [529, 270] width 259 height 35
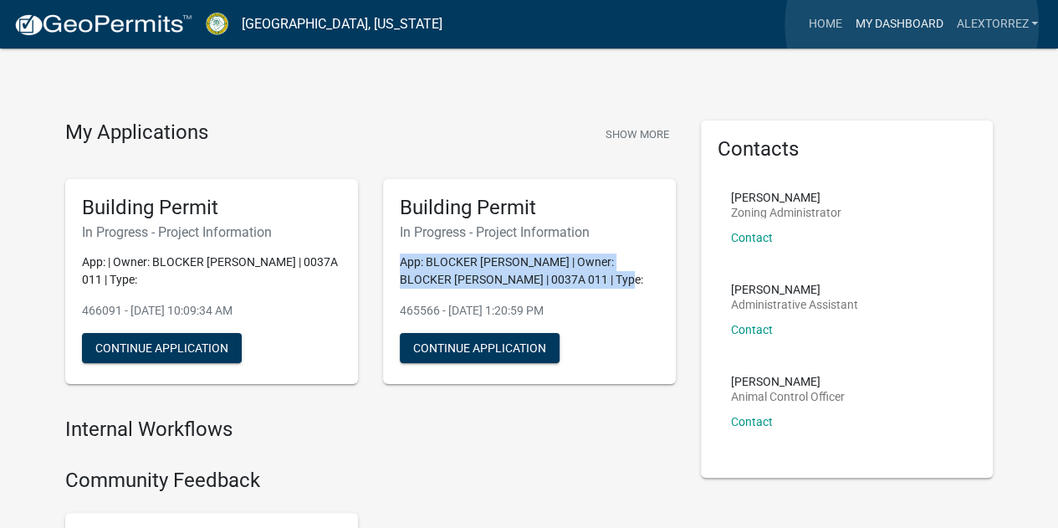
click at [912, 25] on link "My Dashboard" at bounding box center [898, 24] width 101 height 32
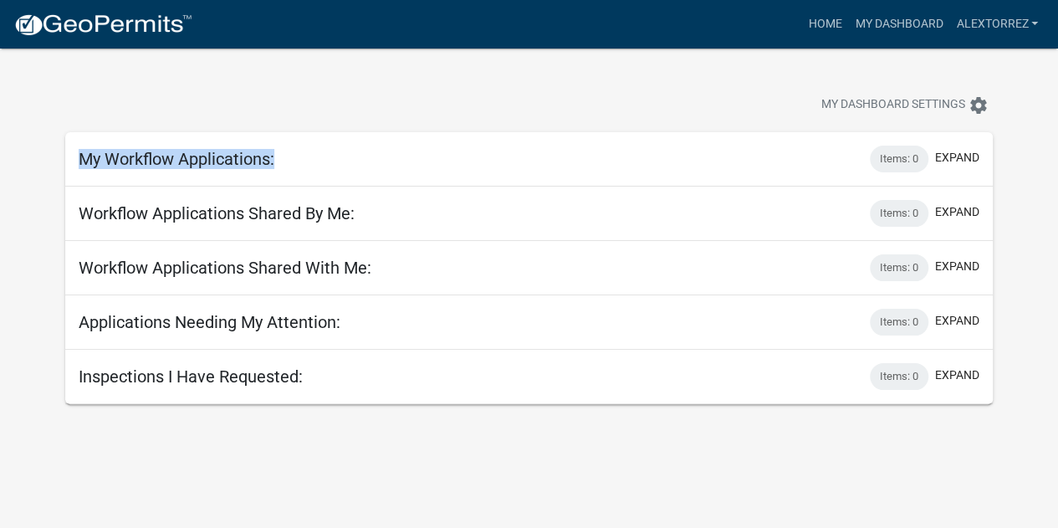
drag, startPoint x: 307, startPoint y: 162, endPoint x: 76, endPoint y: 157, distance: 230.9
click at [76, 157] on div "My Workflow Applications: Items: 0 expand" at bounding box center [528, 159] width 927 height 54
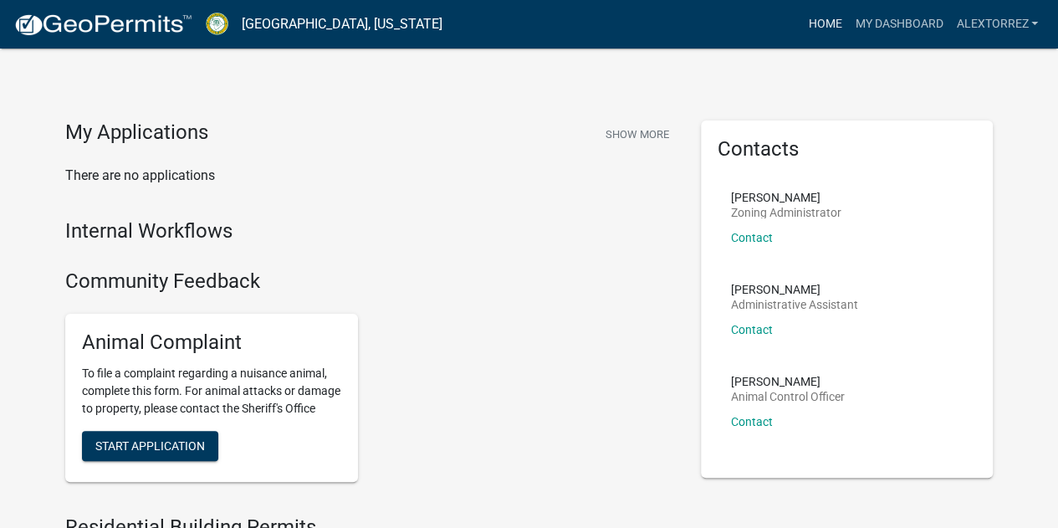
click at [811, 28] on link "Home" at bounding box center [824, 24] width 47 height 32
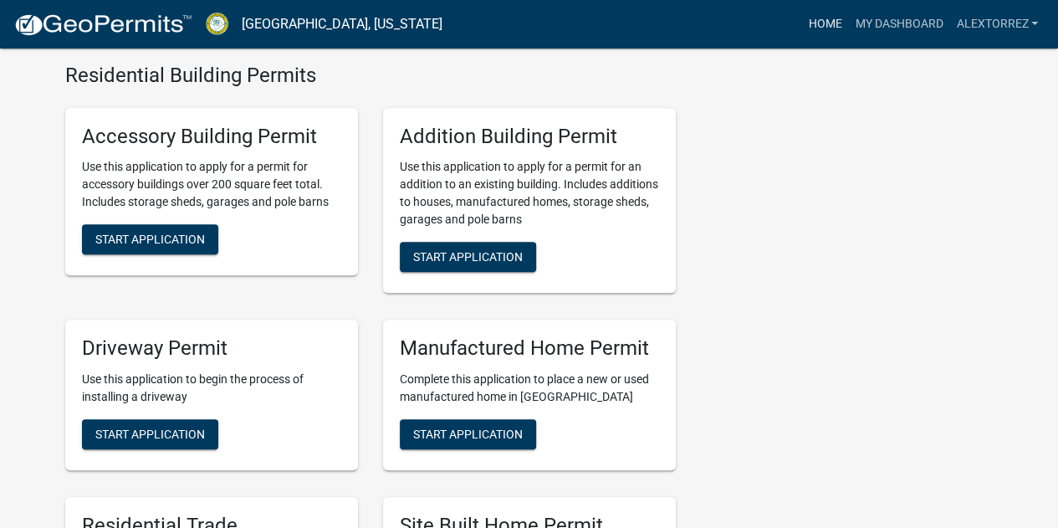
scroll to position [418, 0]
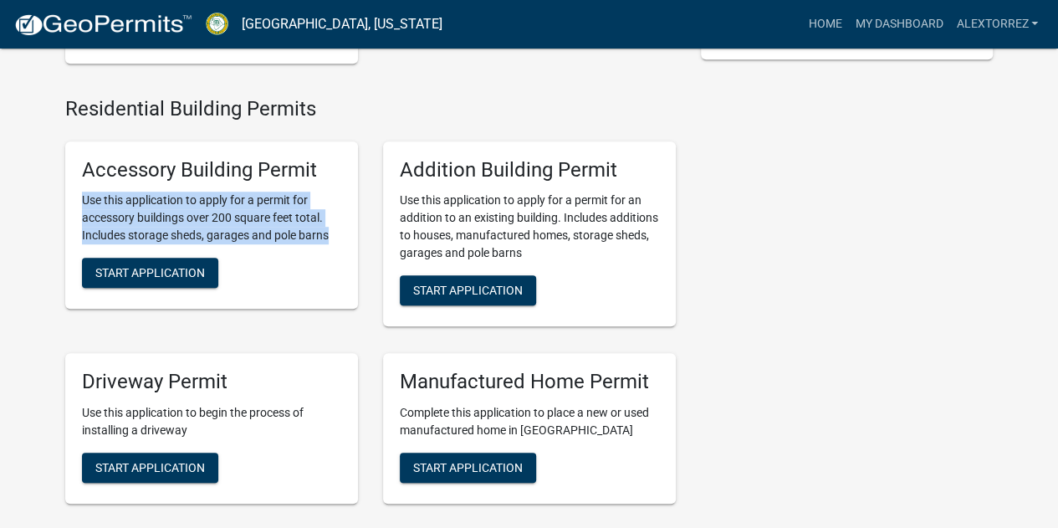
drag, startPoint x: 328, startPoint y: 256, endPoint x: 84, endPoint y: 217, distance: 247.3
click at [84, 217] on p "Use this application to apply for a permit for accessory buildings over 200 squ…" at bounding box center [211, 218] width 259 height 53
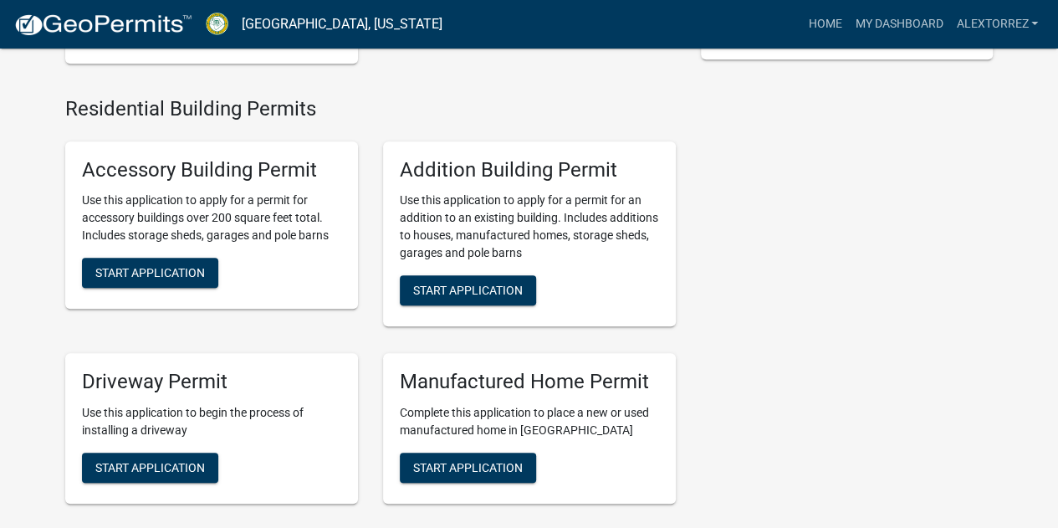
click at [256, 288] on div "Accessory Building Permit Use this application to apply for a permit for access…" at bounding box center [211, 225] width 293 height 168
click at [492, 297] on span "Start Application" at bounding box center [468, 289] width 110 height 13
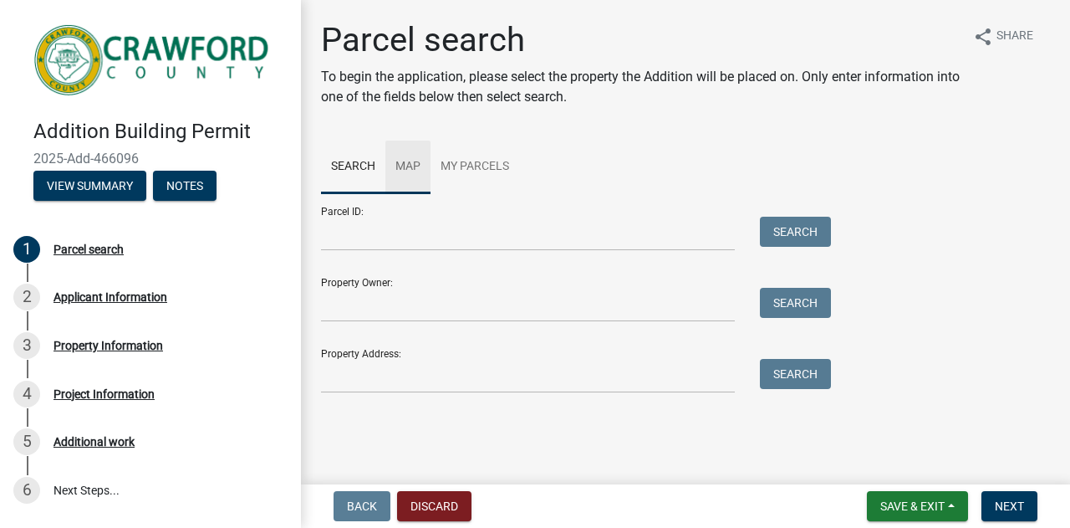
click at [400, 170] on link "Map" at bounding box center [408, 167] width 45 height 54
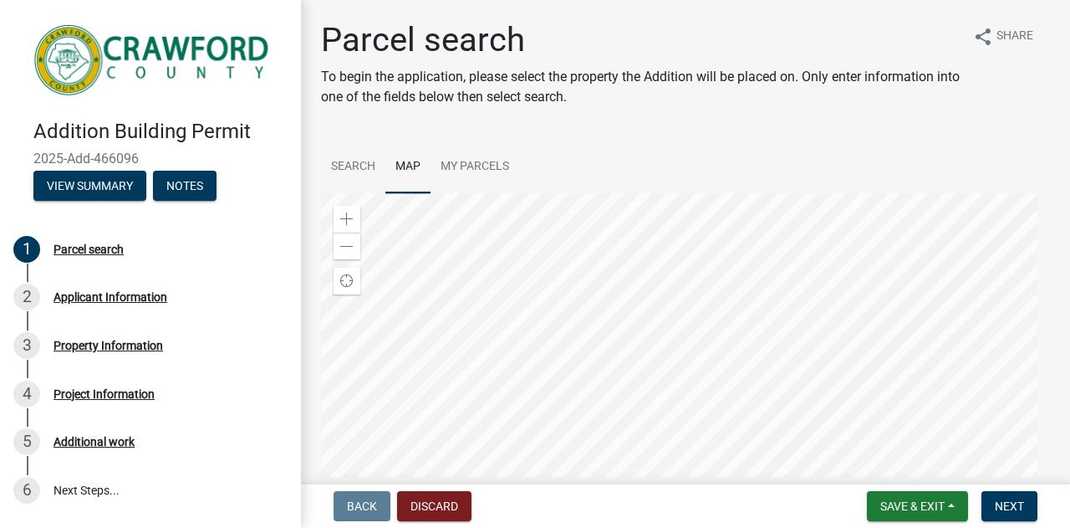
scroll to position [84, 0]
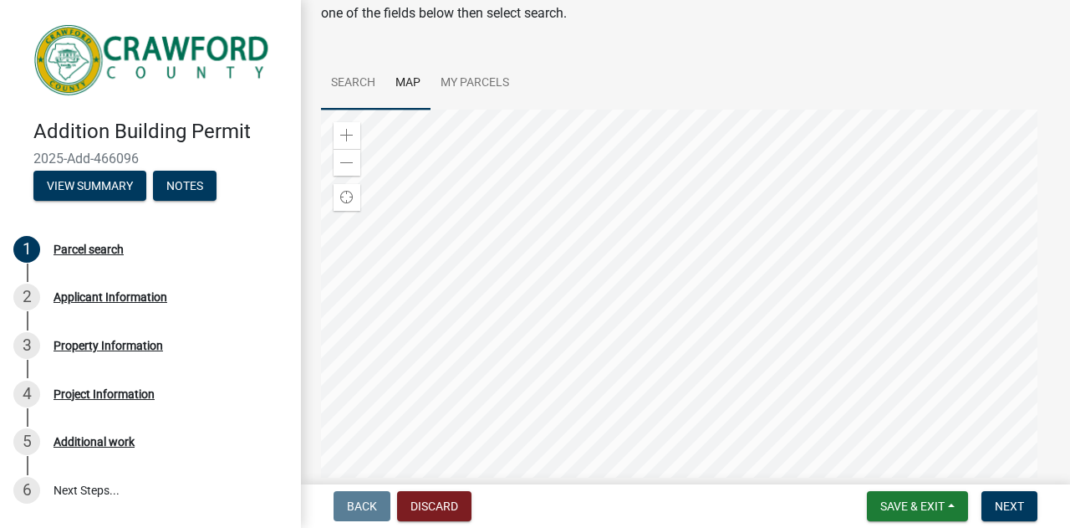
click at [340, 74] on link "Search" at bounding box center [353, 84] width 64 height 54
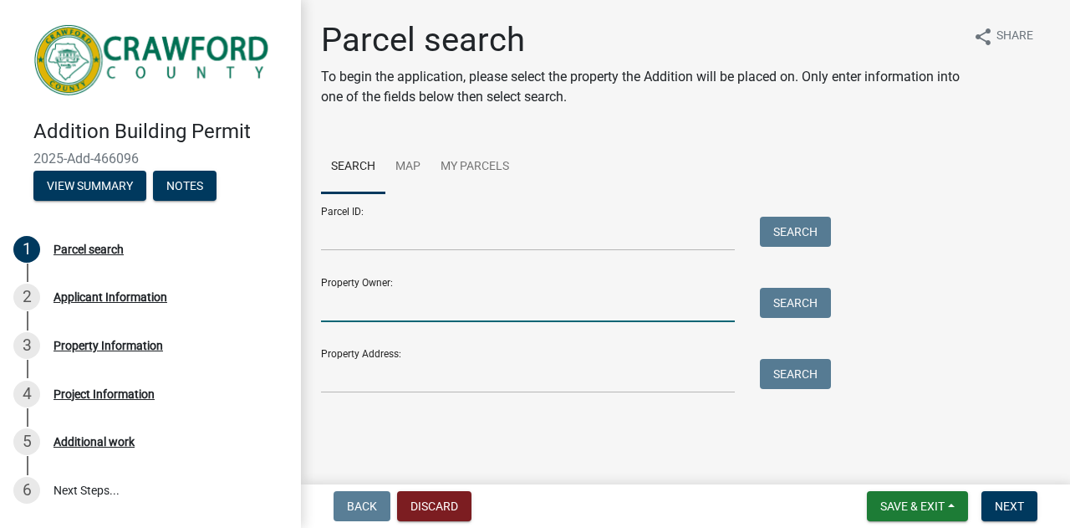
click at [410, 303] on input "Property Owner:" at bounding box center [528, 305] width 414 height 34
type input "[PERSON_NAME]"
click at [795, 293] on button "Search" at bounding box center [795, 303] width 71 height 30
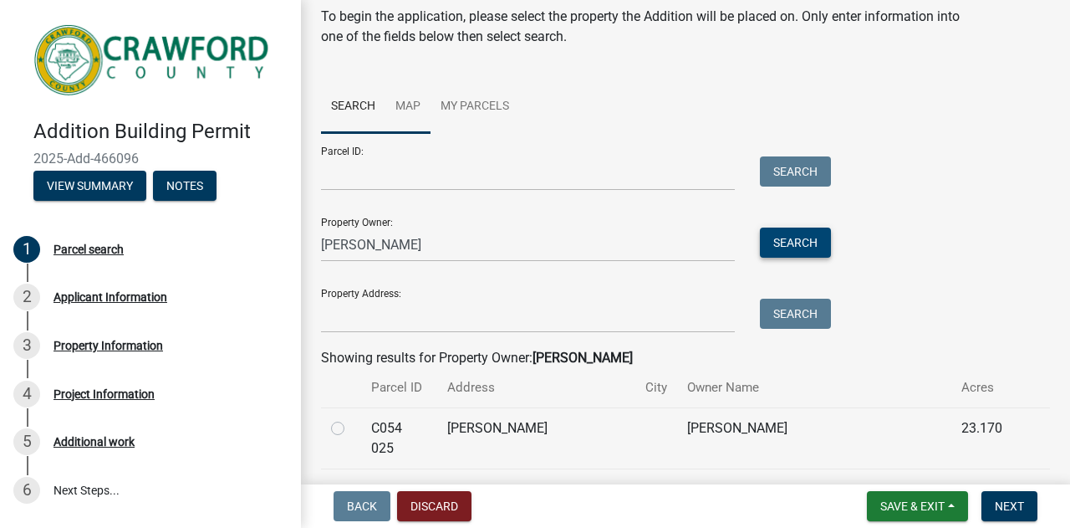
scroll to position [84, 0]
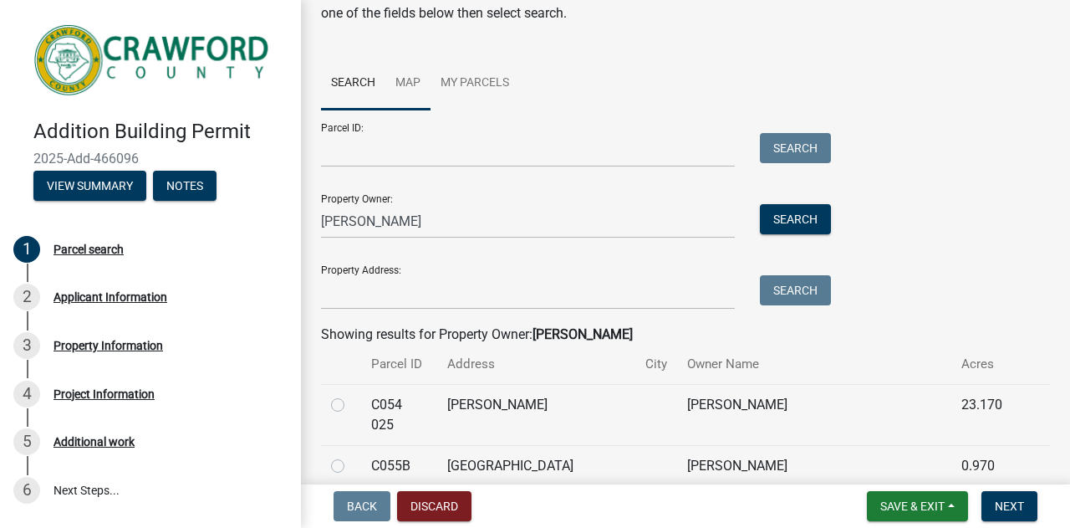
click at [405, 74] on link "Map" at bounding box center [408, 84] width 45 height 54
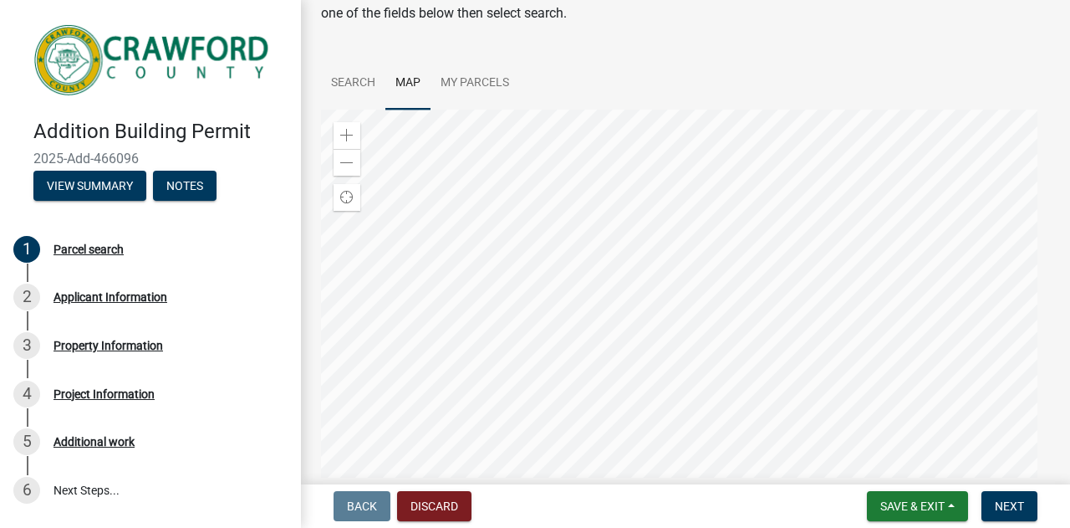
click at [623, 255] on div at bounding box center [685, 319] width 729 height 418
click at [345, 140] on span at bounding box center [346, 135] width 13 height 13
click at [736, 386] on div at bounding box center [685, 319] width 729 height 418
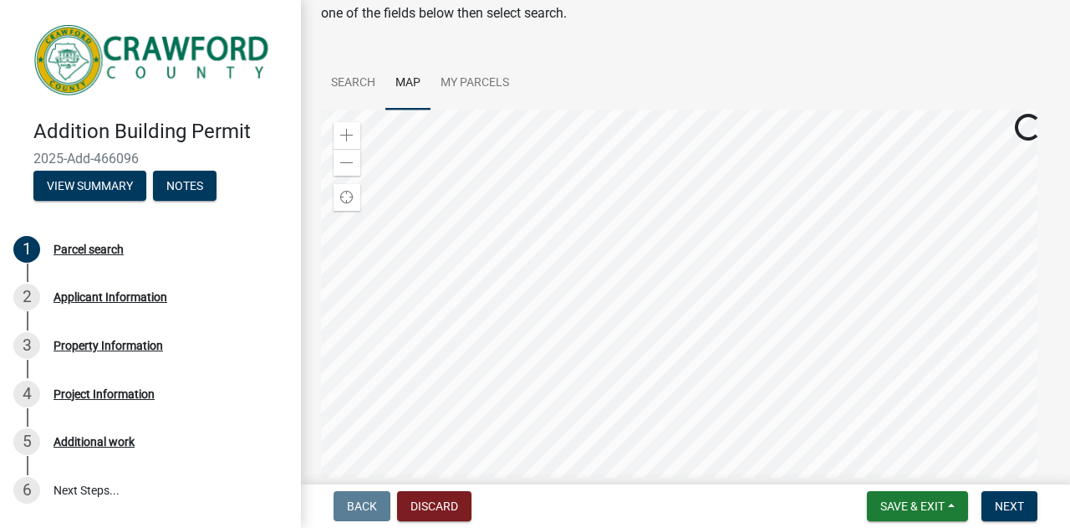
click at [603, 351] on div at bounding box center [685, 319] width 729 height 418
click at [340, 130] on span at bounding box center [346, 135] width 13 height 13
click at [858, 387] on div at bounding box center [685, 319] width 729 height 418
click at [633, 290] on div at bounding box center [685, 319] width 729 height 418
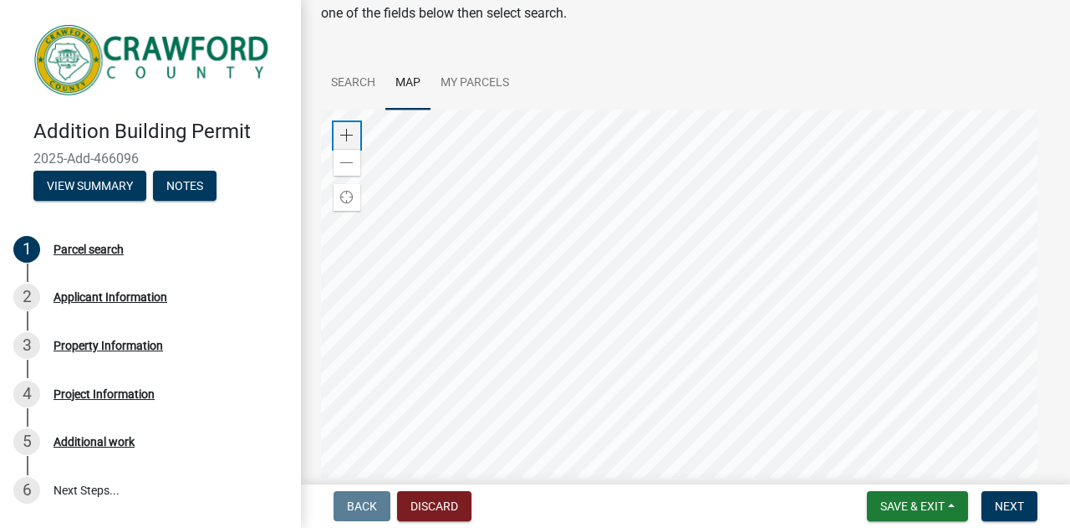
click at [351, 143] on div "Zoom in" at bounding box center [347, 135] width 27 height 27
click at [620, 259] on div at bounding box center [685, 319] width 729 height 418
click at [340, 135] on span at bounding box center [346, 135] width 13 height 13
click at [706, 323] on div at bounding box center [685, 319] width 729 height 418
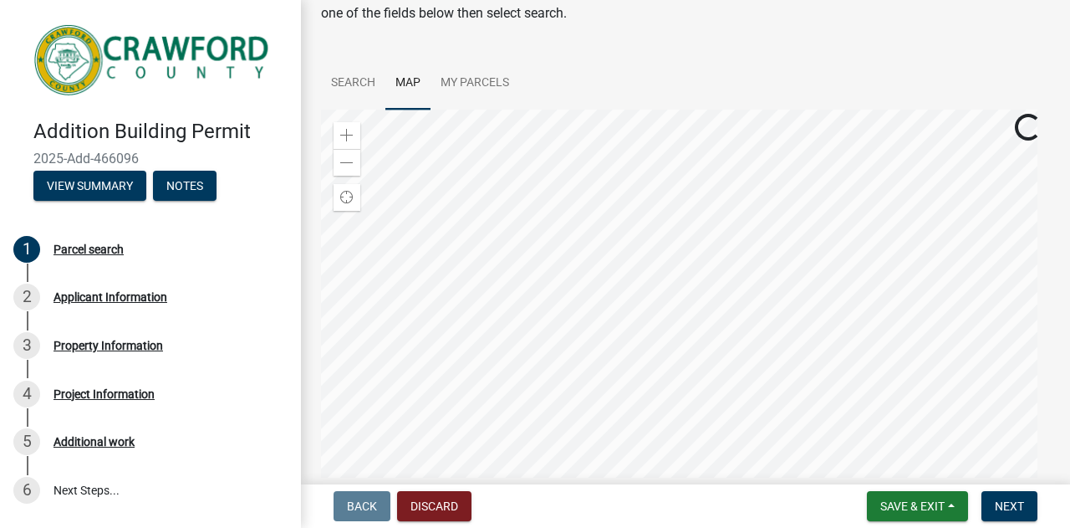
click at [627, 251] on div at bounding box center [685, 319] width 729 height 418
click at [664, 324] on div at bounding box center [685, 319] width 729 height 418
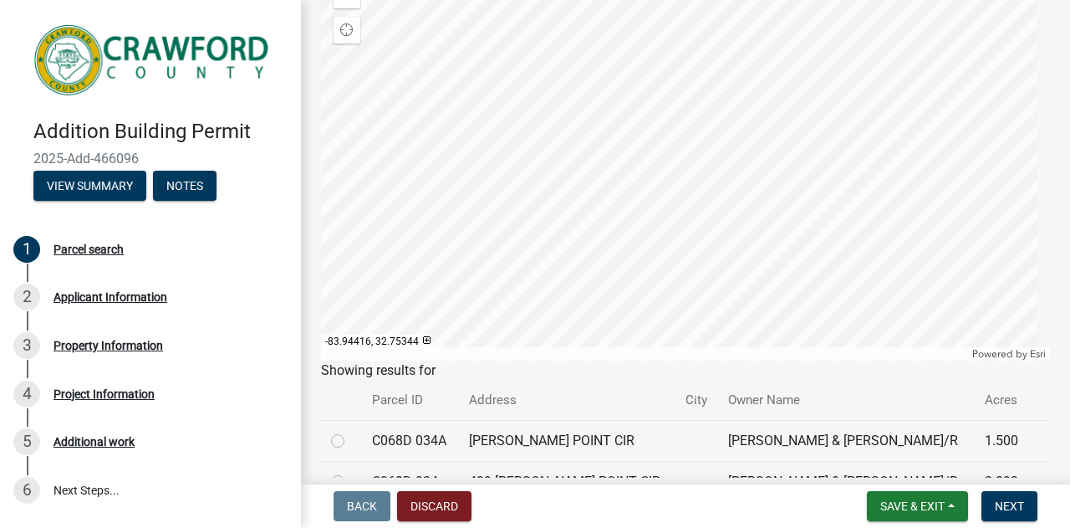
scroll to position [167, 0]
